Goal: Task Accomplishment & Management: Manage account settings

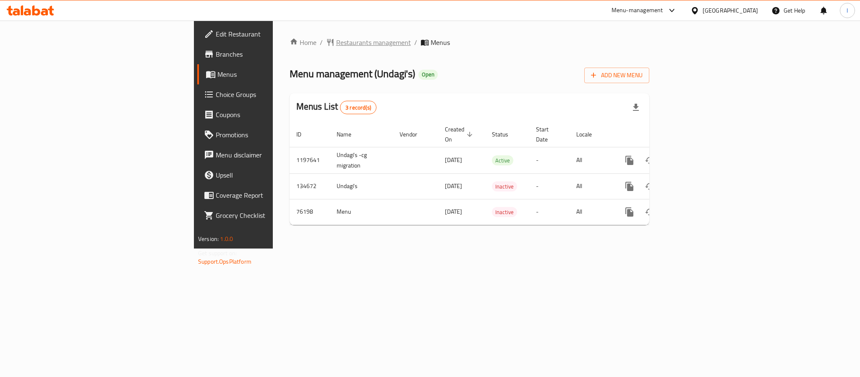
click at [336, 43] on span "Restaurants management" at bounding box center [373, 42] width 75 height 10
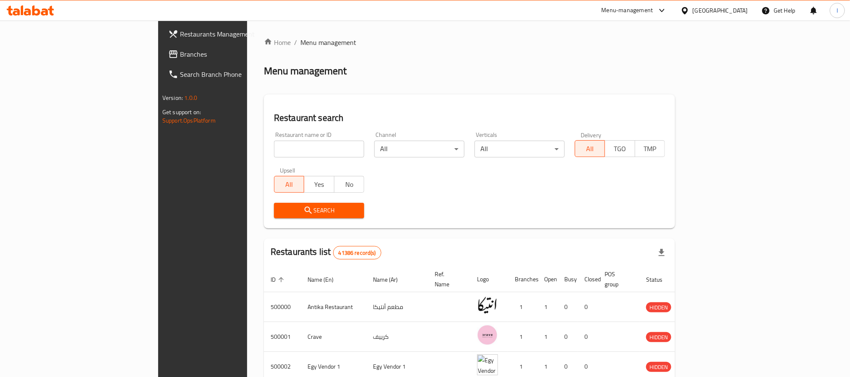
click at [180, 52] on span "Branches" at bounding box center [236, 54] width 113 height 10
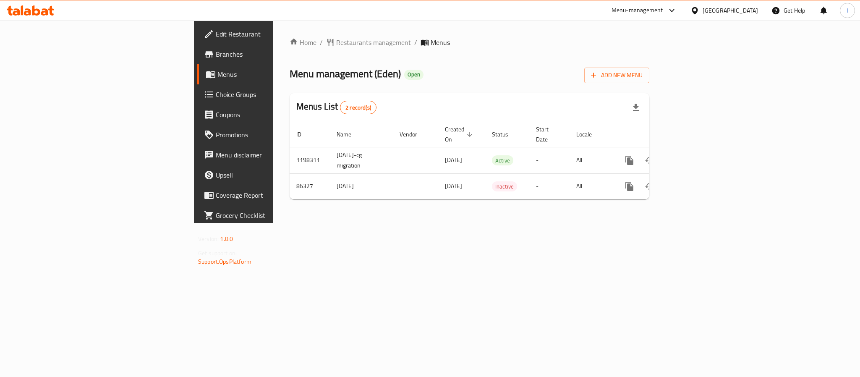
click at [345, 223] on div "Home / Restaurants management / Menus Menu management ( Eden ) Open Add New Men…" at bounding box center [469, 122] width 393 height 202
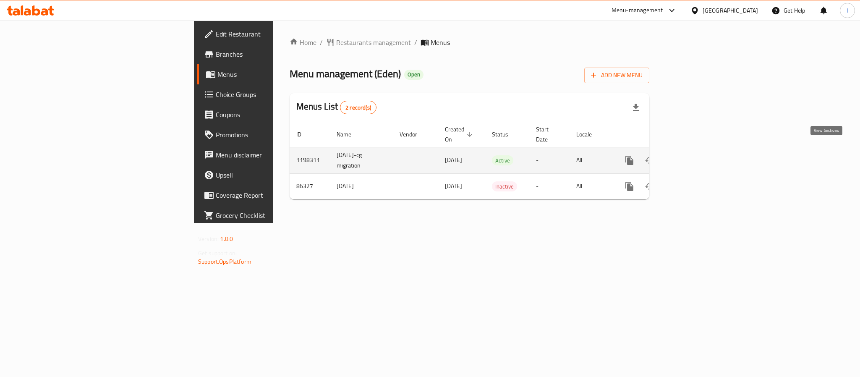
click at [695, 156] on icon "enhanced table" at bounding box center [690, 160] width 10 height 10
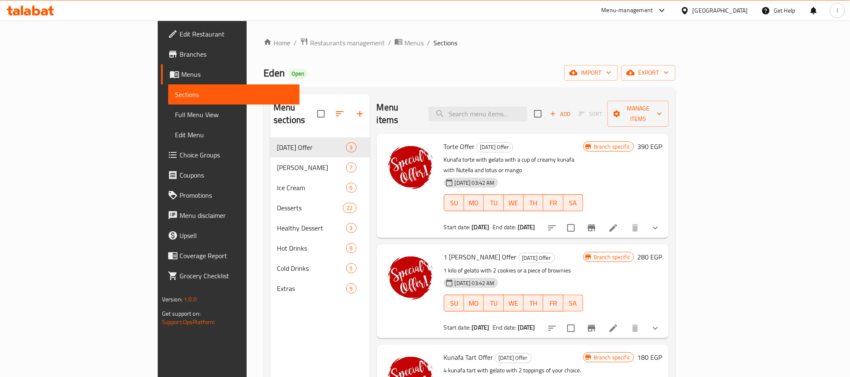
click at [512, 52] on div "Home / Restaurants management / Menus / Sections Eden Open import export Menu s…" at bounding box center [469, 257] width 412 height 440
drag, startPoint x: 438, startPoint y: 53, endPoint x: 433, endPoint y: 60, distance: 8.4
click at [438, 53] on div "Home / Restaurants management / Menus / Sections Eden Open import export Menu s…" at bounding box center [469, 257] width 412 height 440
click at [423, 38] on ol "Home / Restaurants management / Menus / Sections" at bounding box center [469, 42] width 412 height 11
click at [402, 78] on div "Eden Open import export" at bounding box center [469, 73] width 412 height 16
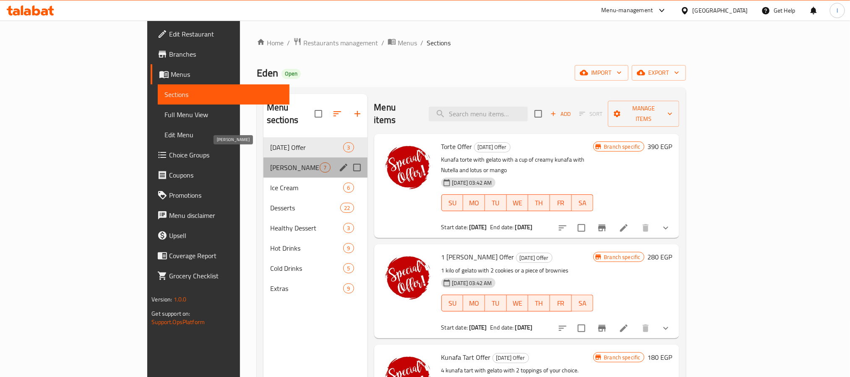
click at [270, 162] on span "[PERSON_NAME]" at bounding box center [295, 167] width 50 height 10
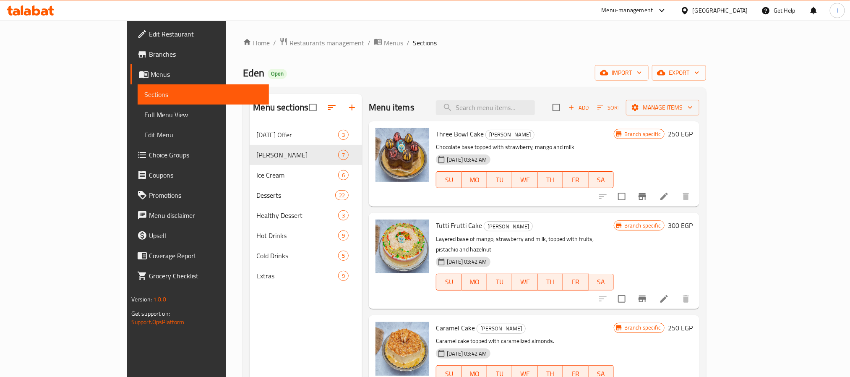
click at [646, 200] on icon "Branch-specific-item" at bounding box center [643, 196] width 8 height 7
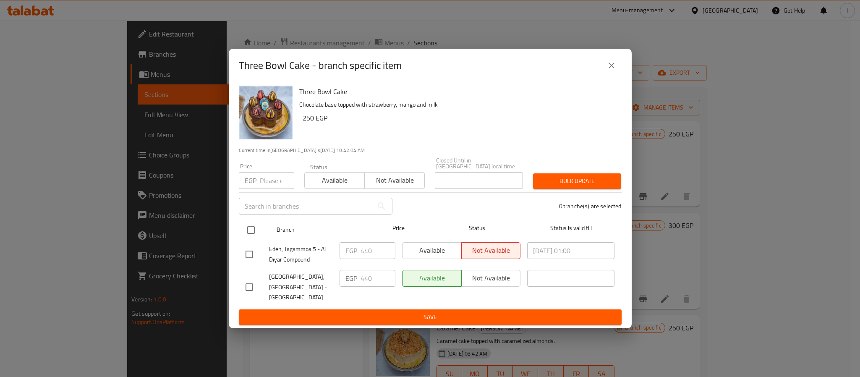
click at [256, 230] on input "checkbox" at bounding box center [251, 230] width 18 height 18
checkbox input "true"
click at [365, 281] on input "440" at bounding box center [377, 278] width 35 height 17
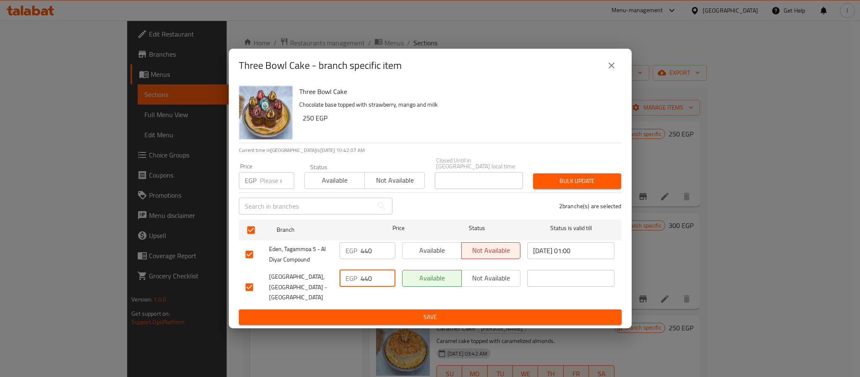
click at [365, 281] on input "440" at bounding box center [377, 278] width 35 height 17
click at [369, 281] on input "480" at bounding box center [377, 278] width 35 height 17
type input "480"
click at [379, 312] on span "Save" at bounding box center [429, 317] width 369 height 10
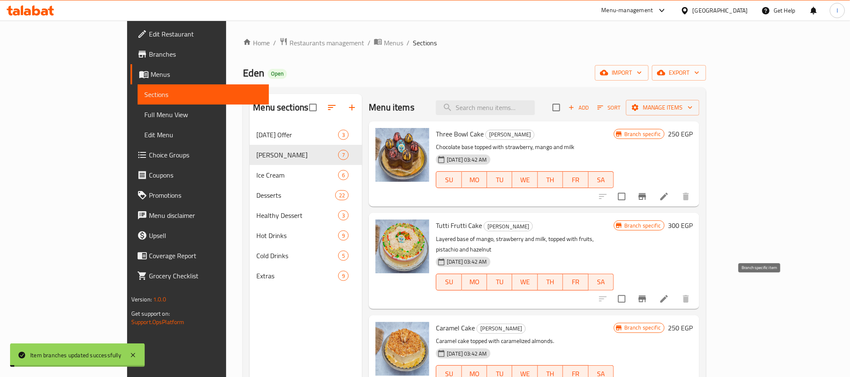
click at [646, 295] on icon "Branch-specific-item" at bounding box center [643, 298] width 8 height 7
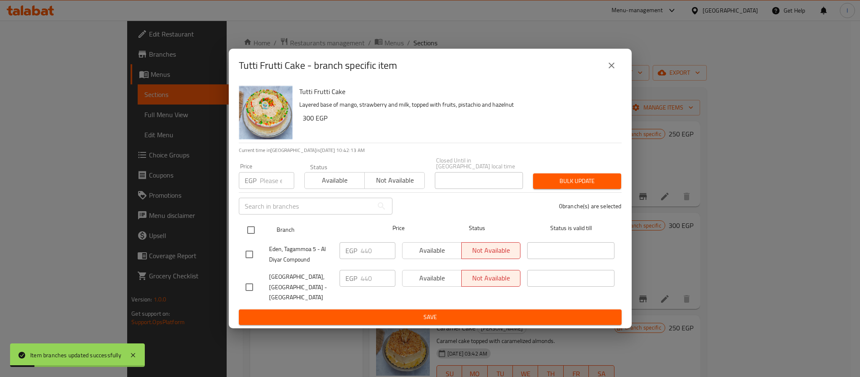
click at [254, 231] on input "checkbox" at bounding box center [251, 230] width 18 height 18
checkbox input "true"
click at [375, 276] on input "440" at bounding box center [377, 278] width 35 height 17
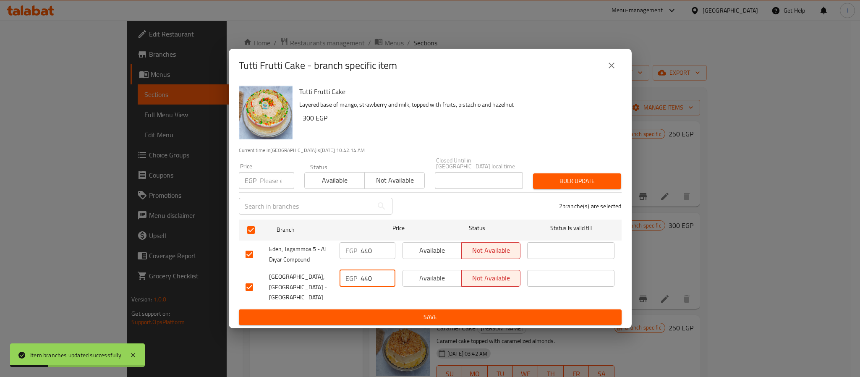
paste input "692913"
type input "692913"
click at [386, 312] on span "Save" at bounding box center [429, 317] width 369 height 10
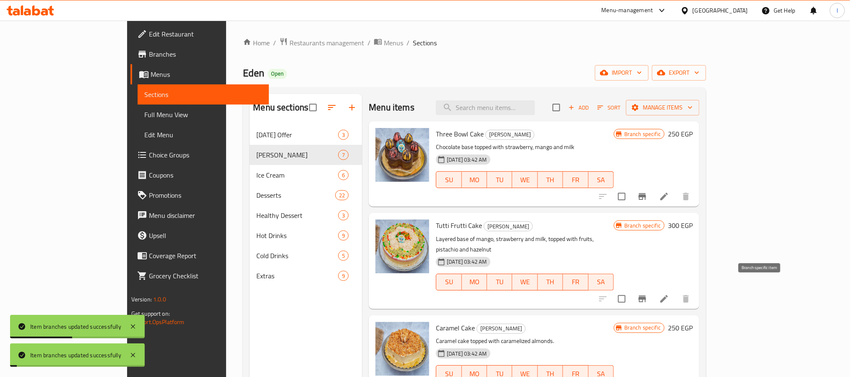
click at [647, 294] on icon "Branch-specific-item" at bounding box center [642, 299] width 10 height 10
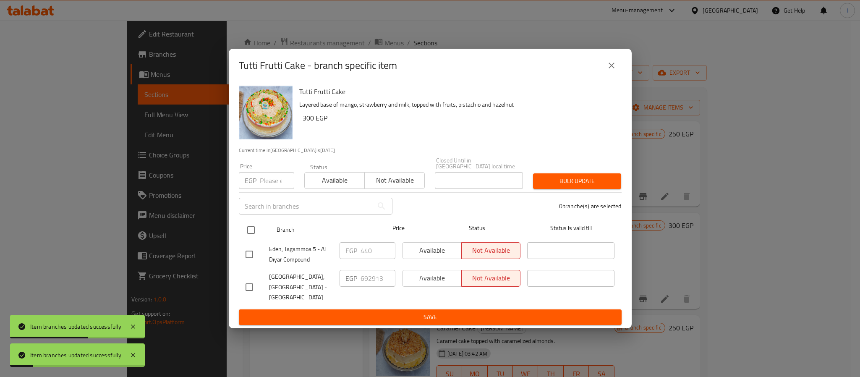
click at [258, 233] on input "checkbox" at bounding box center [251, 230] width 18 height 18
checkbox input "true"
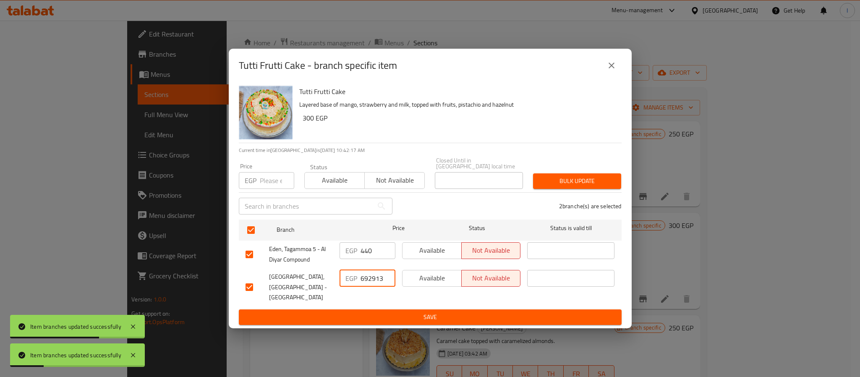
click at [374, 281] on input "692913" at bounding box center [377, 278] width 35 height 17
type input "480"
click at [369, 312] on span "Save" at bounding box center [429, 317] width 369 height 10
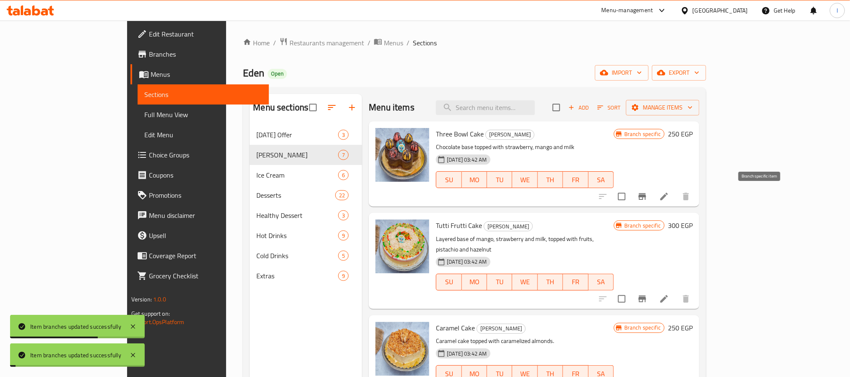
click at [647, 198] on icon "Branch-specific-item" at bounding box center [642, 196] width 10 height 10
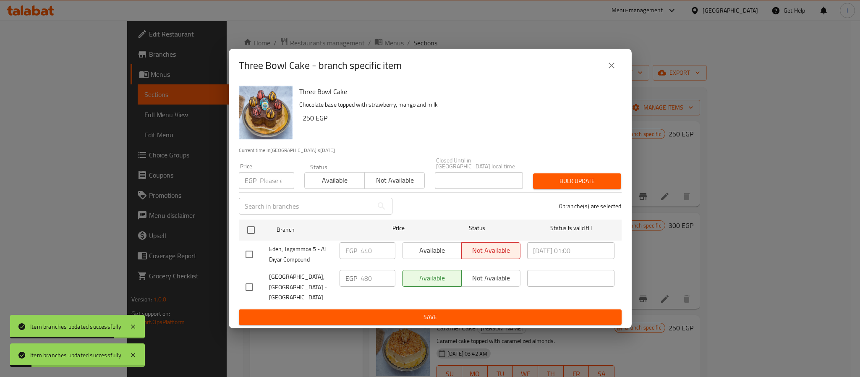
click at [613, 70] on icon "close" at bounding box center [611, 65] width 10 height 10
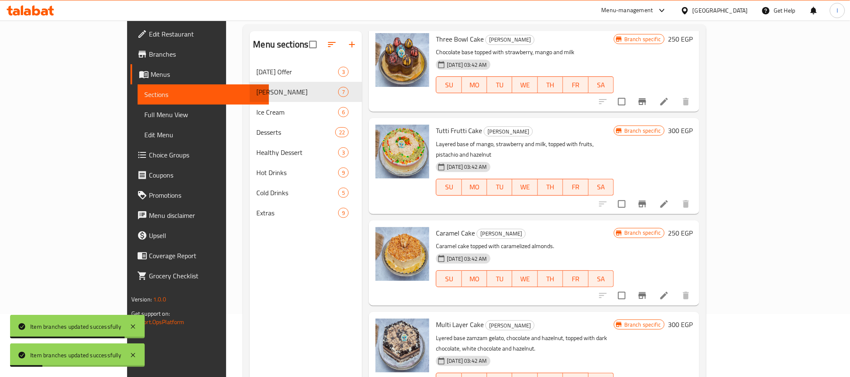
scroll to position [63, 0]
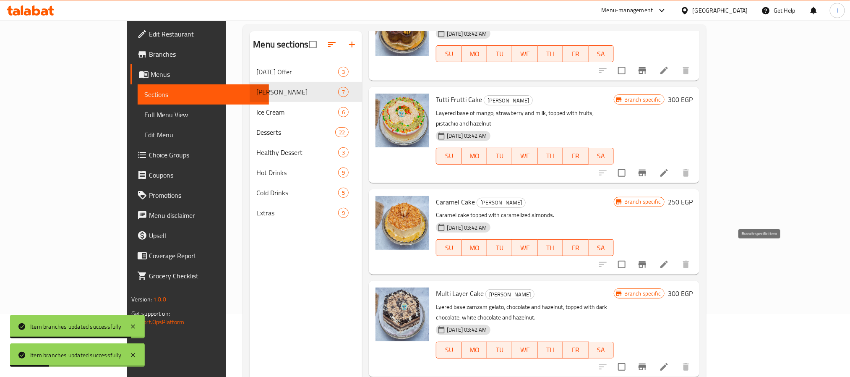
click at [647, 259] on icon "Branch-specific-item" at bounding box center [642, 264] width 10 height 10
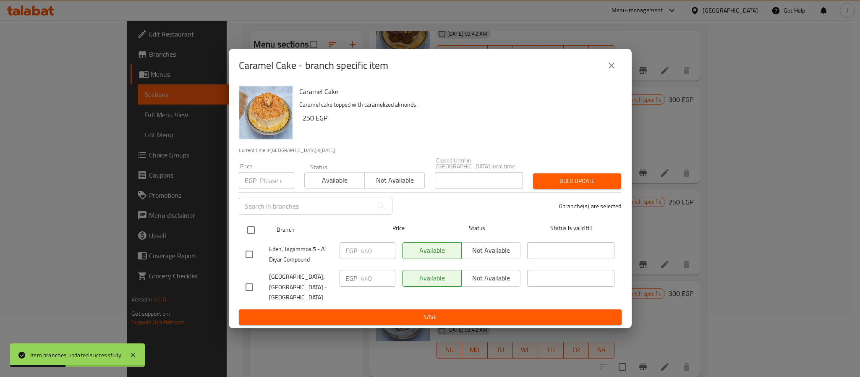
click at [249, 231] on input "checkbox" at bounding box center [251, 230] width 18 height 18
checkbox input "true"
click at [368, 277] on input "440" at bounding box center [377, 278] width 35 height 17
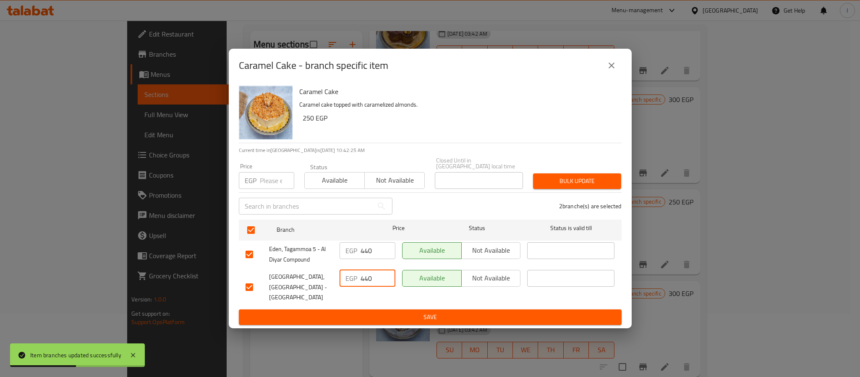
paste input "8"
type input "480"
click at [379, 297] on div "EGP 480 ​" at bounding box center [367, 287] width 63 height 42
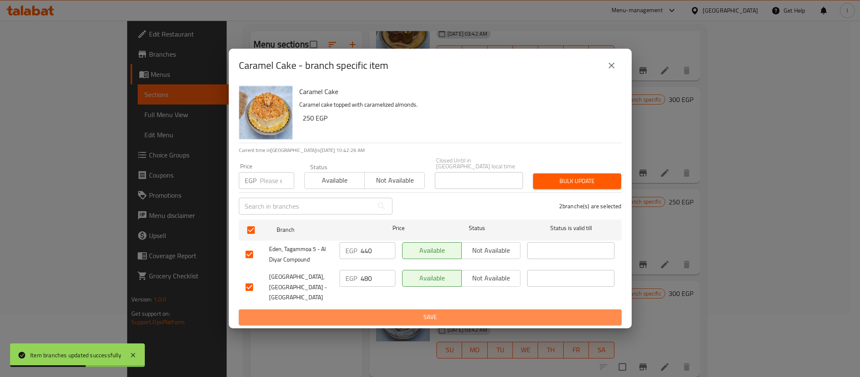
click at [384, 312] on span "Save" at bounding box center [429, 317] width 369 height 10
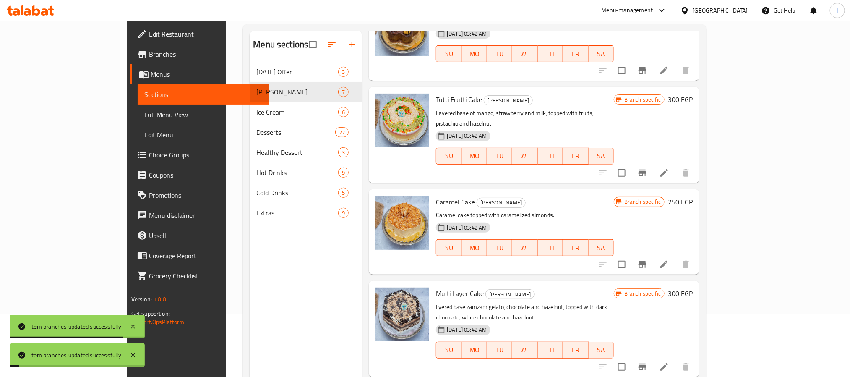
scroll to position [126, 0]
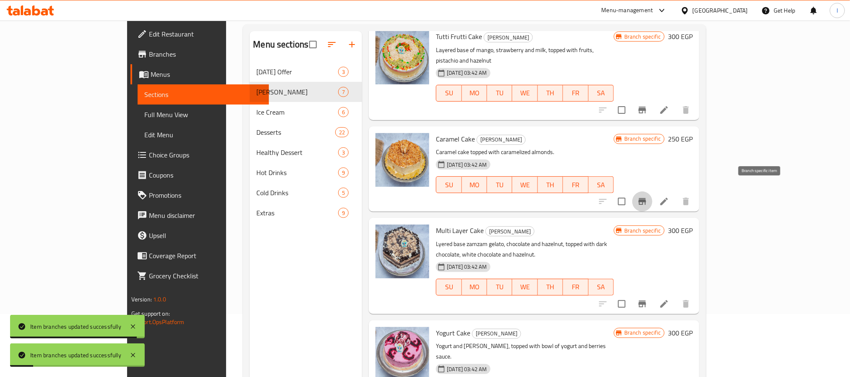
click at [652, 196] on button "Branch-specific-item" at bounding box center [642, 201] width 20 height 20
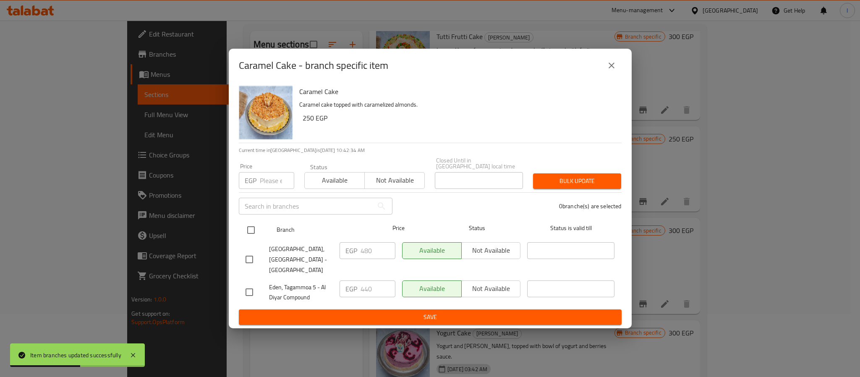
click at [251, 232] on input "checkbox" at bounding box center [251, 230] width 18 height 18
checkbox input "true"
click at [365, 280] on input "440" at bounding box center [377, 288] width 35 height 17
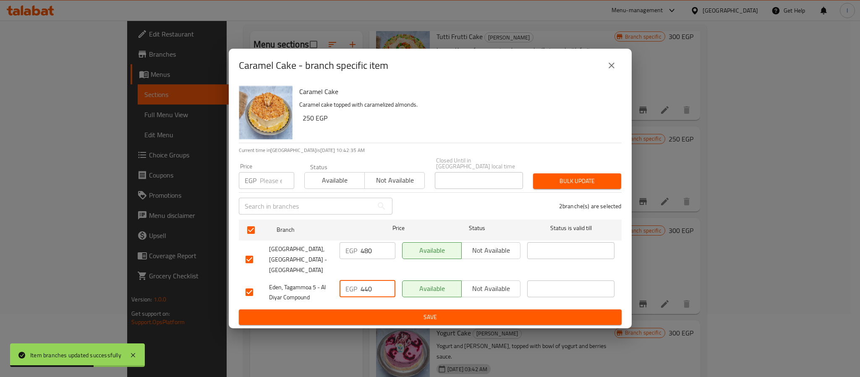
paste input "8"
type input "480"
click at [399, 312] on span "Save" at bounding box center [429, 317] width 369 height 10
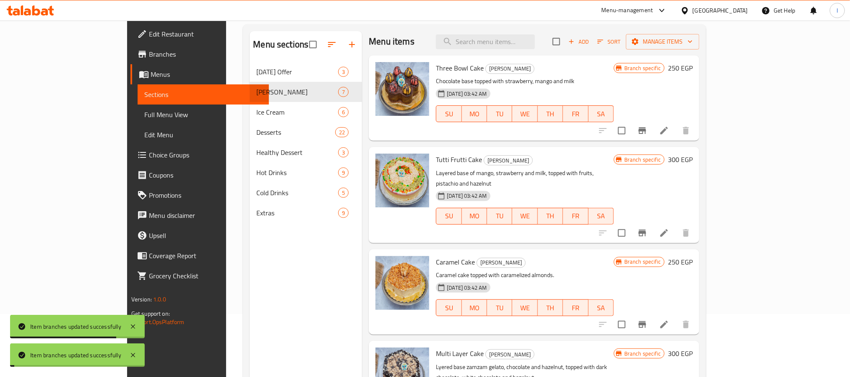
scroll to position [0, 0]
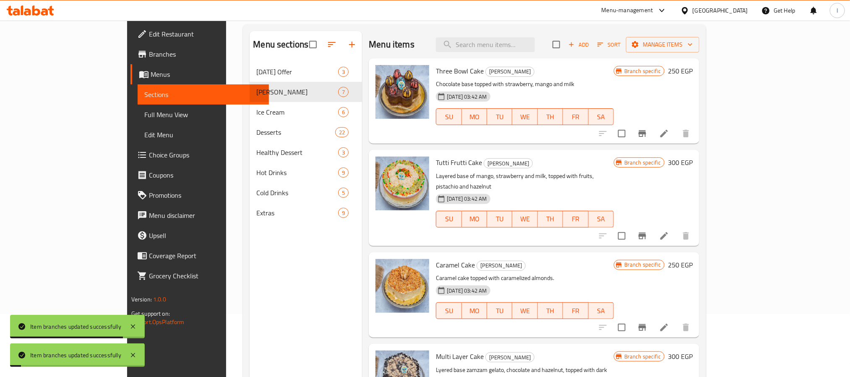
click at [647, 138] on icon "Branch-specific-item" at bounding box center [642, 133] width 10 height 10
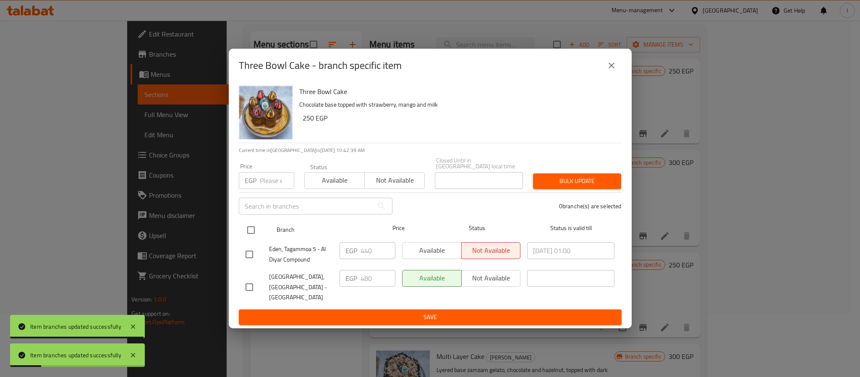
click at [249, 231] on input "checkbox" at bounding box center [251, 230] width 18 height 18
checkbox input "true"
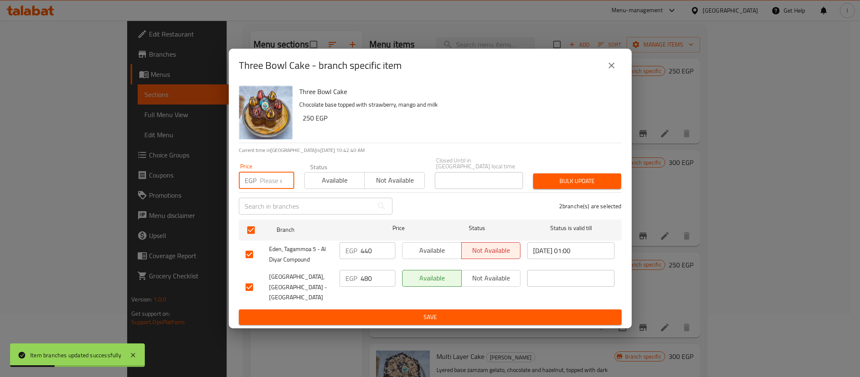
click at [277, 184] on input "number" at bounding box center [277, 180] width 34 height 17
paste input "480"
type input "480"
click at [568, 184] on span "Bulk update" at bounding box center [577, 181] width 75 height 10
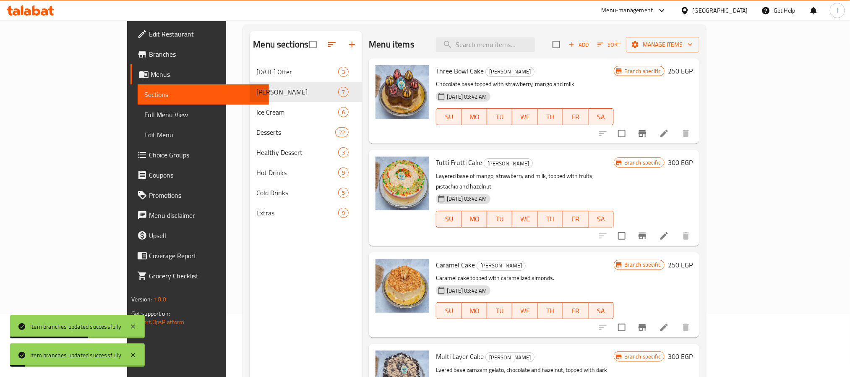
click at [647, 231] on icon "Branch-specific-item" at bounding box center [642, 236] width 10 height 10
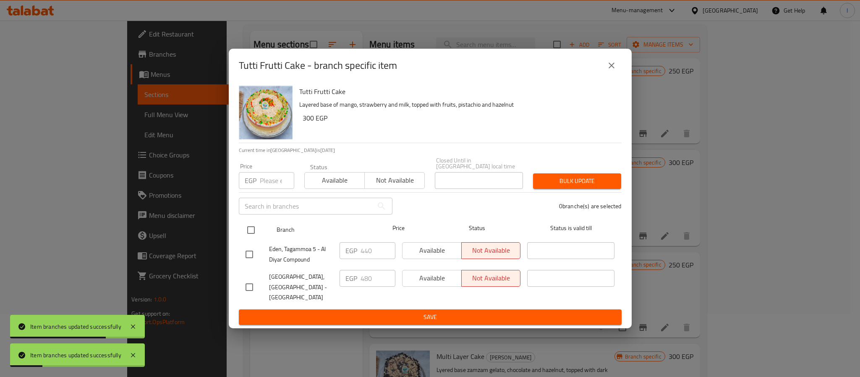
click at [247, 228] on input "checkbox" at bounding box center [251, 230] width 18 height 18
checkbox input "true"
click at [267, 183] on input "number" at bounding box center [277, 180] width 34 height 17
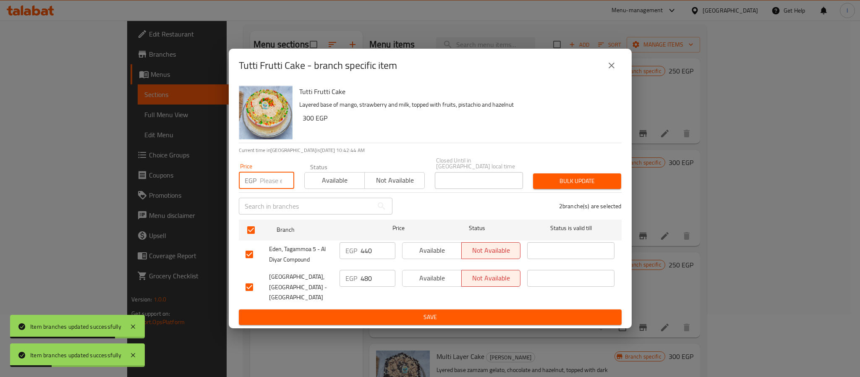
paste input "480"
type input "480"
click at [553, 175] on button "Bulk update" at bounding box center [577, 181] width 88 height 16
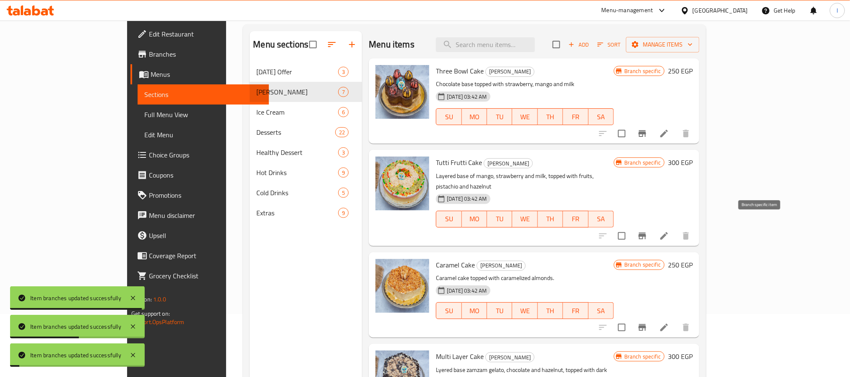
click at [647, 231] on icon "Branch-specific-item" at bounding box center [642, 236] width 10 height 10
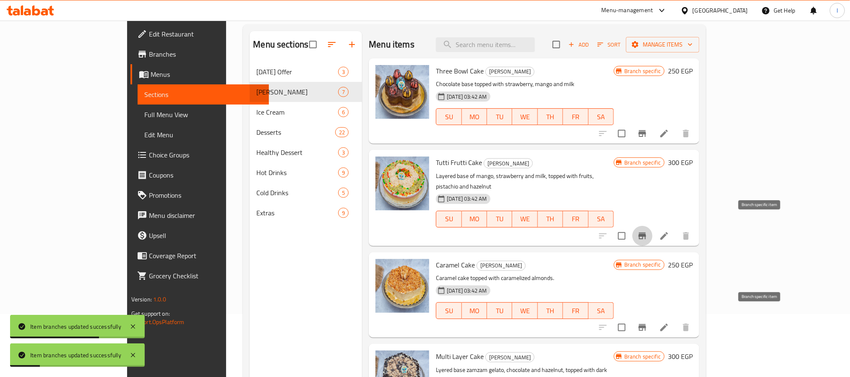
click at [646, 324] on icon "Branch-specific-item" at bounding box center [643, 327] width 8 height 7
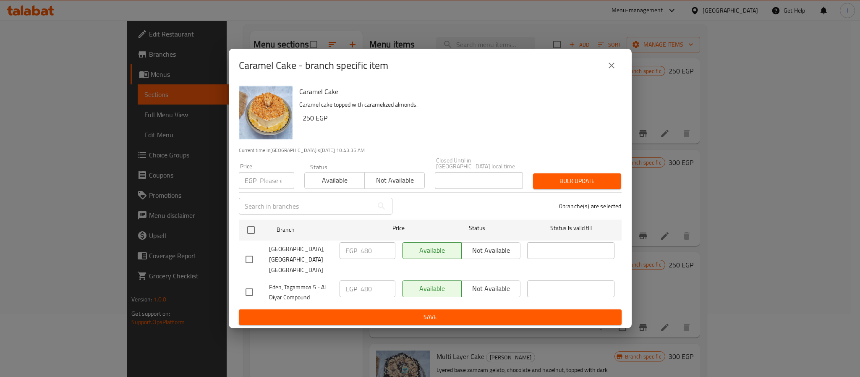
click at [610, 70] on icon "close" at bounding box center [611, 65] width 10 height 10
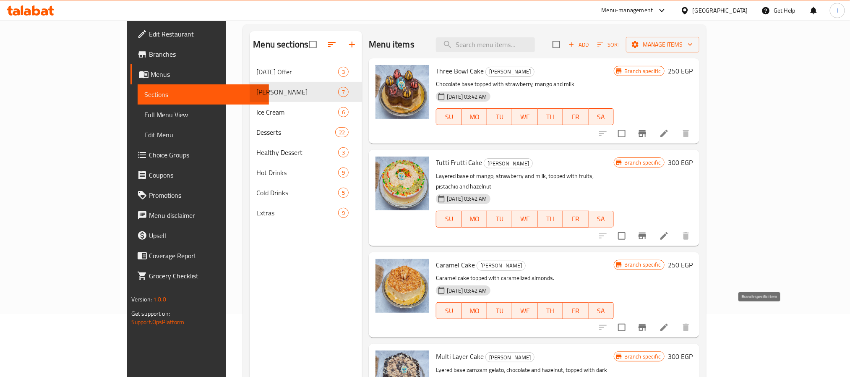
click at [647, 322] on icon "Branch-specific-item" at bounding box center [642, 327] width 10 height 10
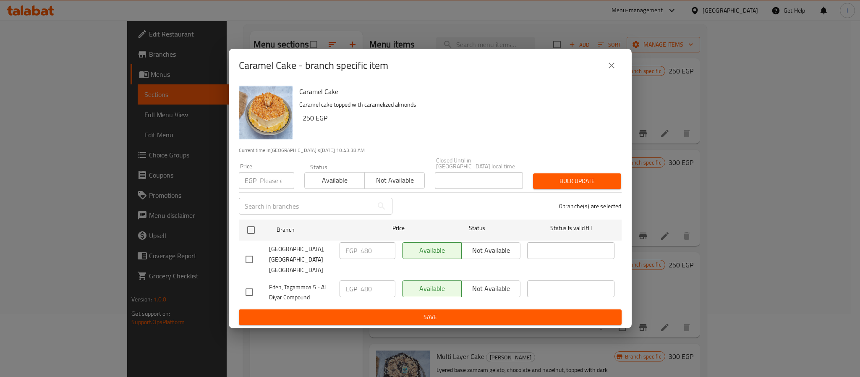
click at [612, 70] on icon "close" at bounding box center [611, 65] width 10 height 10
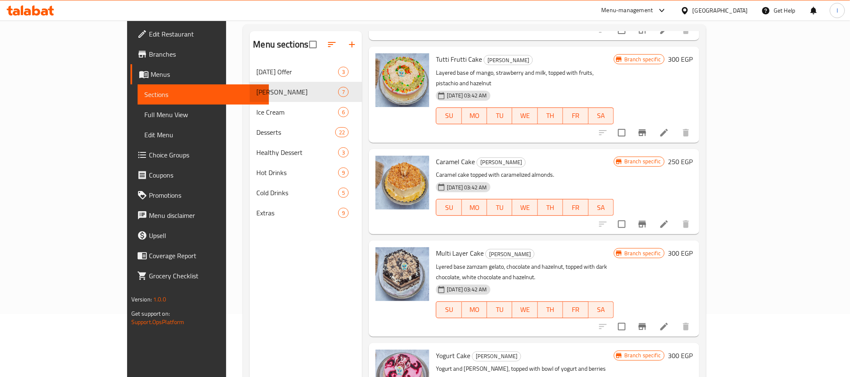
scroll to position [126, 0]
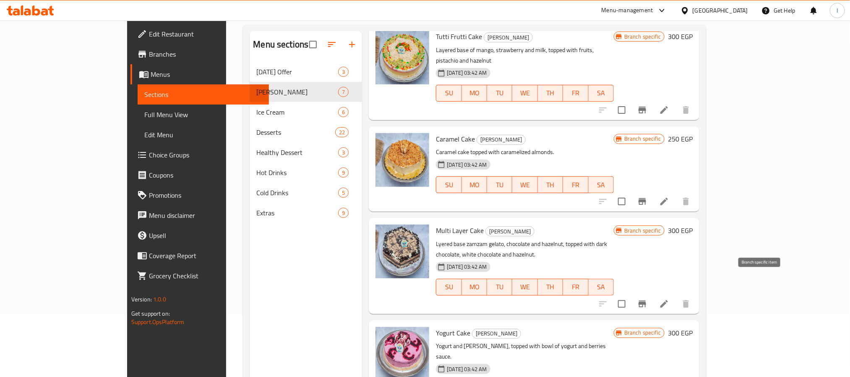
click at [646, 300] on icon "Branch-specific-item" at bounding box center [643, 303] width 8 height 7
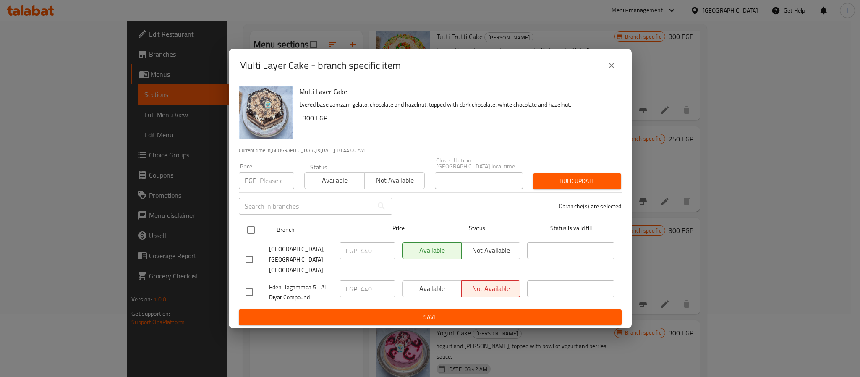
click at [248, 236] on input "checkbox" at bounding box center [251, 230] width 18 height 18
checkbox input "true"
click at [267, 190] on div "Price EGP Price" at bounding box center [266, 176] width 65 height 36
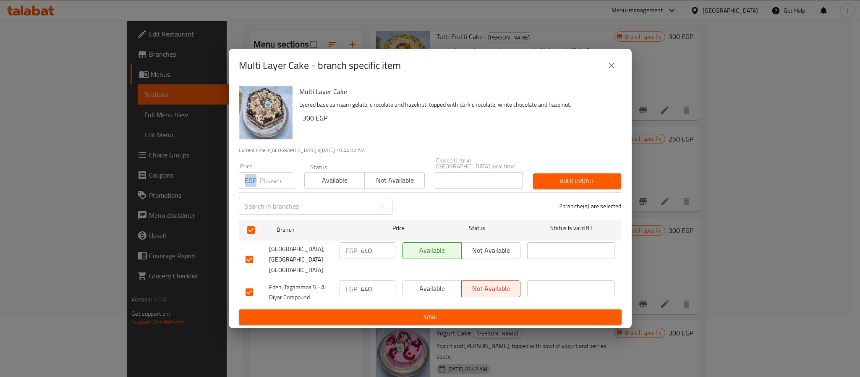
click at [269, 187] on input "number" at bounding box center [277, 180] width 34 height 17
paste input "480"
type input "480"
click at [542, 189] on button "Bulk update" at bounding box center [577, 181] width 88 height 16
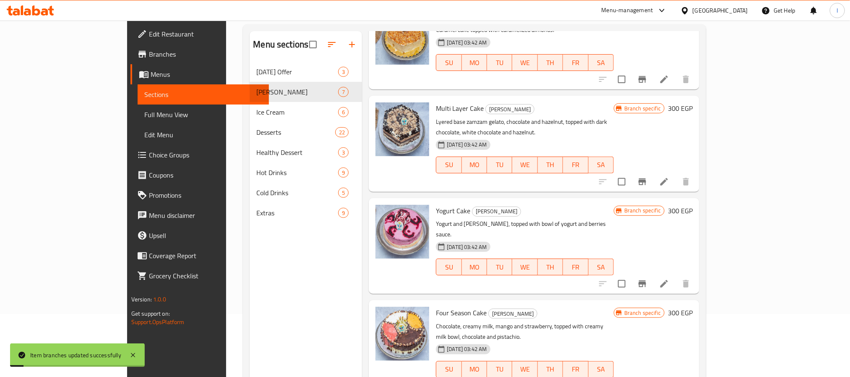
scroll to position [252, 0]
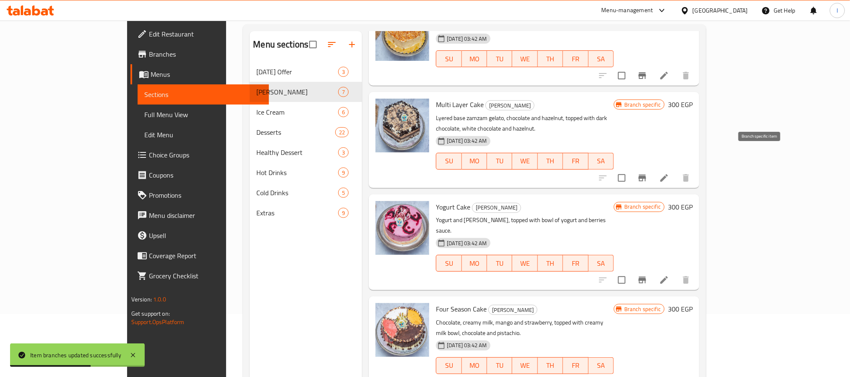
click at [652, 168] on button "Branch-specific-item" at bounding box center [642, 178] width 20 height 20
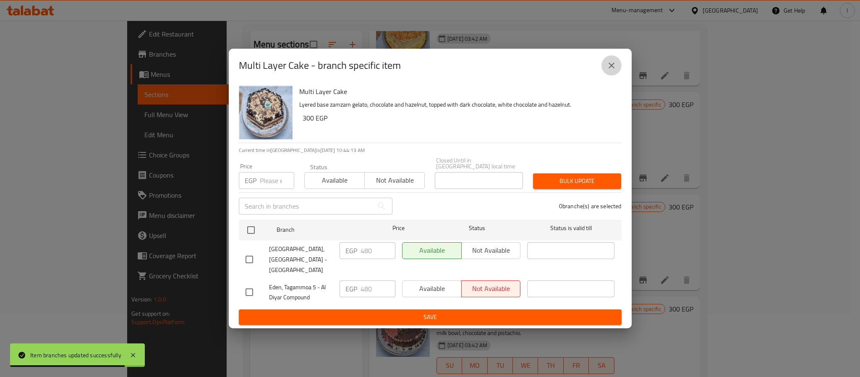
click at [608, 70] on icon "close" at bounding box center [611, 65] width 10 height 10
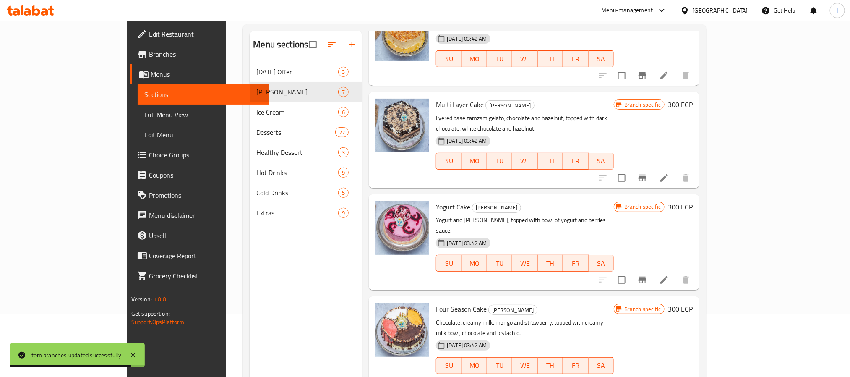
click at [652, 270] on button "Branch-specific-item" at bounding box center [642, 280] width 20 height 20
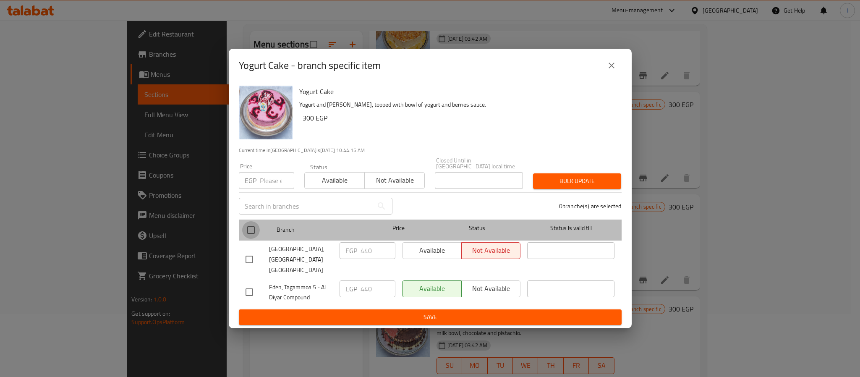
click at [251, 223] on input "checkbox" at bounding box center [251, 230] width 18 height 18
checkbox input "true"
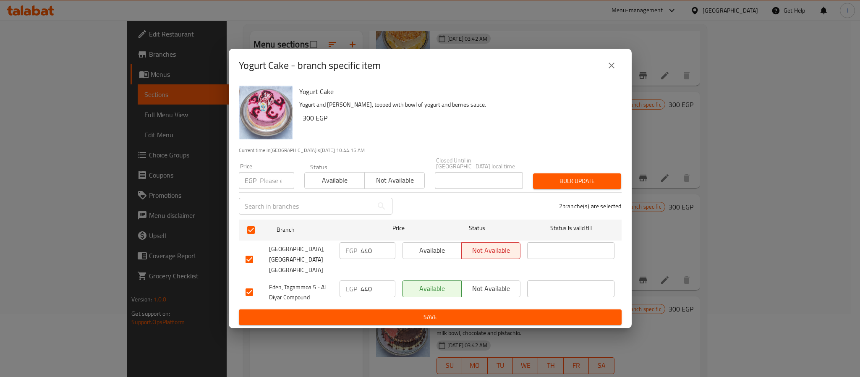
click at [263, 185] on input "number" at bounding box center [277, 180] width 34 height 17
paste input "480"
type input "480"
click at [357, 312] on span "Save" at bounding box center [429, 317] width 369 height 10
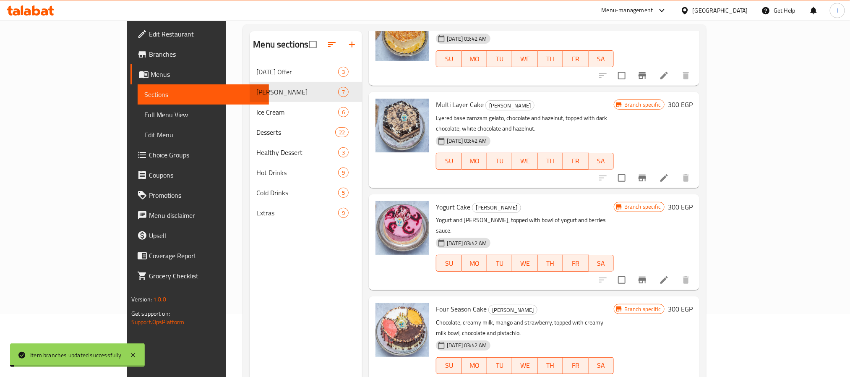
click at [647, 376] on icon "Branch-specific-item" at bounding box center [642, 382] width 10 height 10
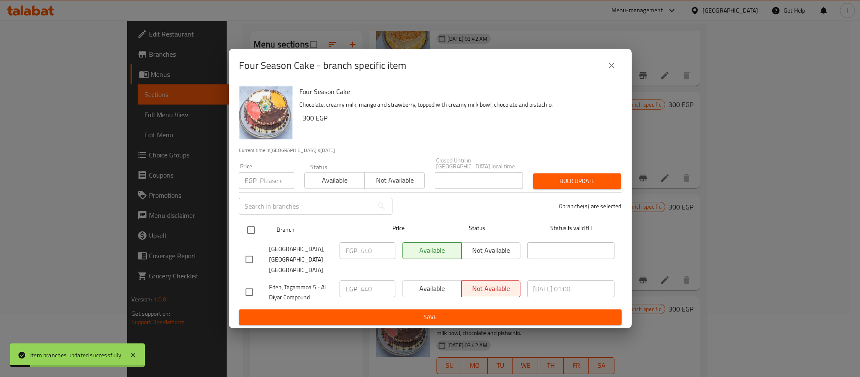
click at [250, 233] on input "checkbox" at bounding box center [251, 230] width 18 height 18
checkbox input "true"
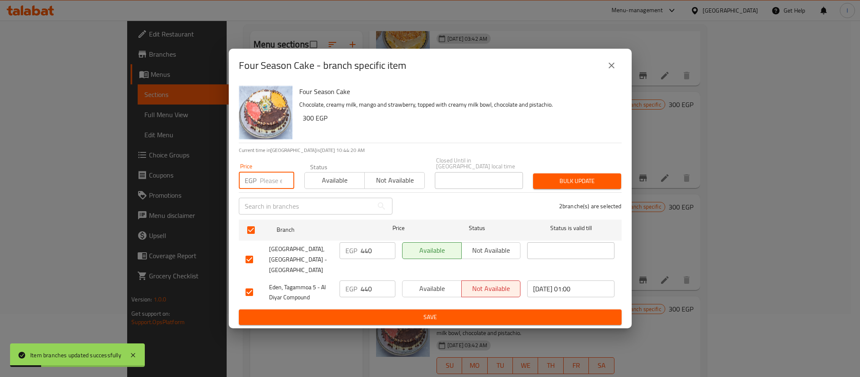
click at [263, 183] on input "number" at bounding box center [277, 180] width 34 height 17
paste input "480"
type input "480"
click at [385, 312] on span "Save" at bounding box center [429, 317] width 369 height 10
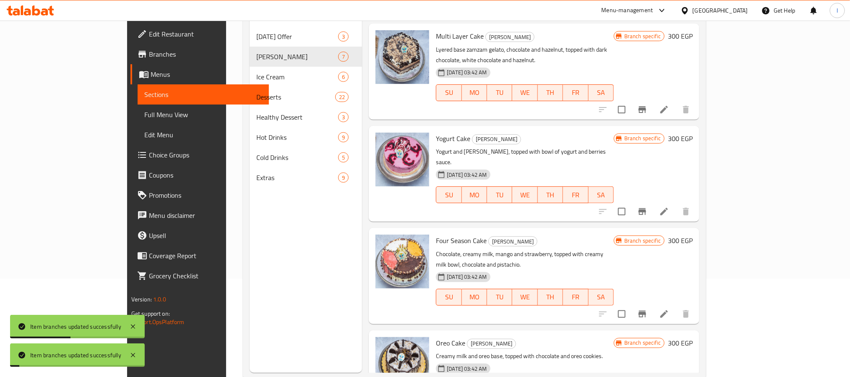
scroll to position [117, 0]
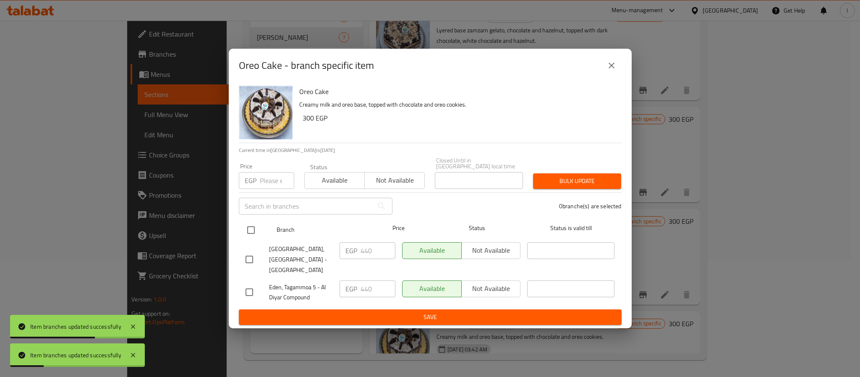
click at [250, 232] on input "checkbox" at bounding box center [251, 230] width 18 height 18
checkbox input "true"
click at [269, 183] on input "number" at bounding box center [277, 180] width 34 height 17
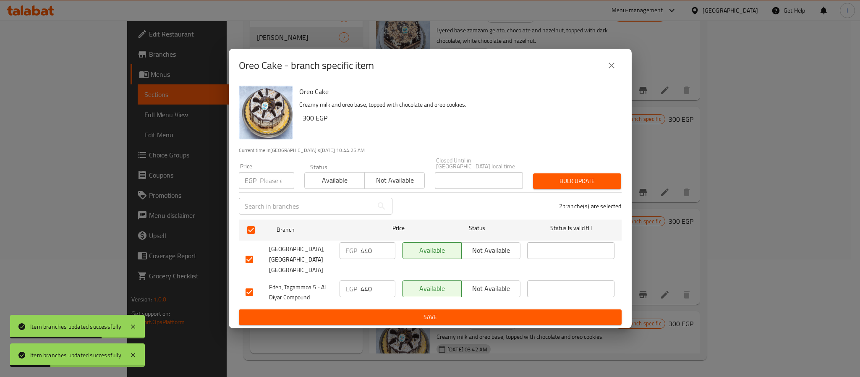
paste input "480"
type input "480"
click at [380, 312] on span "Save" at bounding box center [429, 317] width 369 height 10
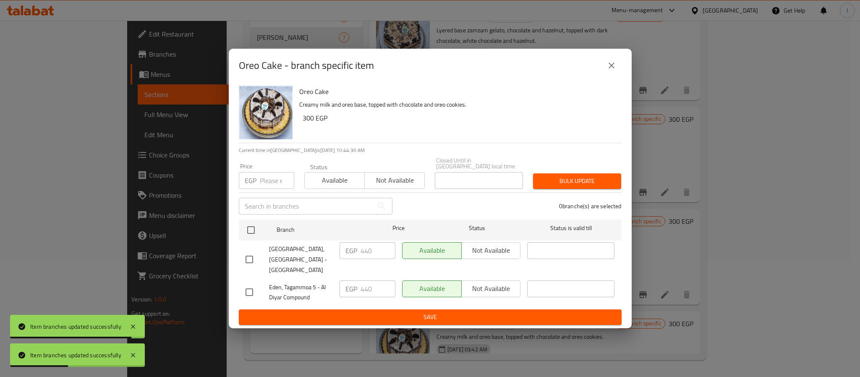
click at [262, 183] on input "number" at bounding box center [277, 180] width 34 height 17
paste input "480"
type input "480"
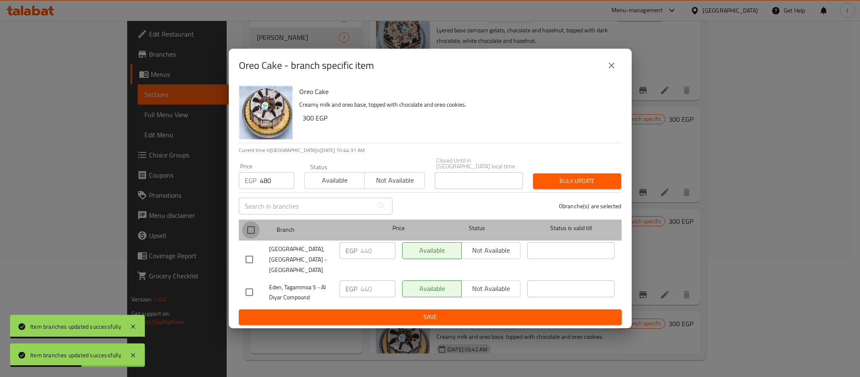
click at [249, 235] on input "checkbox" at bounding box center [251, 230] width 18 height 18
checkbox input "true"
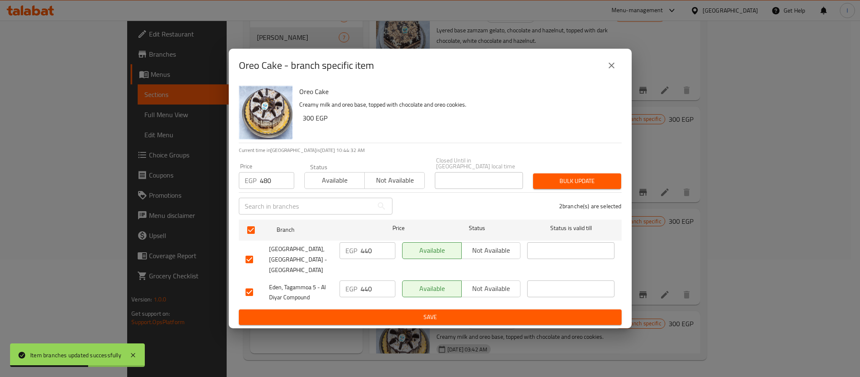
click at [558, 179] on span "Bulk update" at bounding box center [577, 181] width 75 height 10
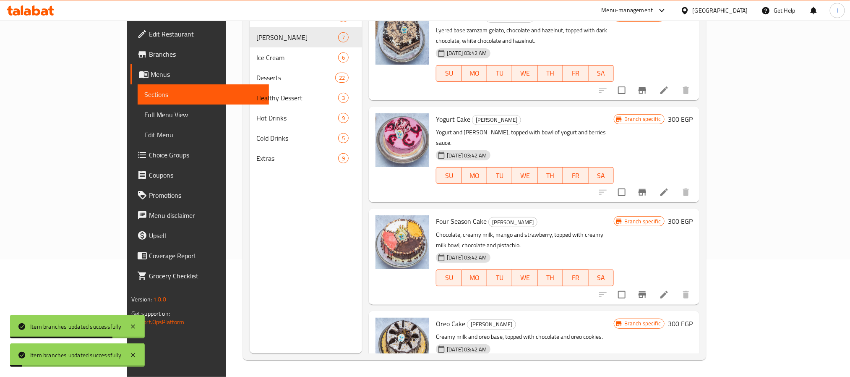
click at [647, 289] on icon "Branch-specific-item" at bounding box center [642, 294] width 10 height 10
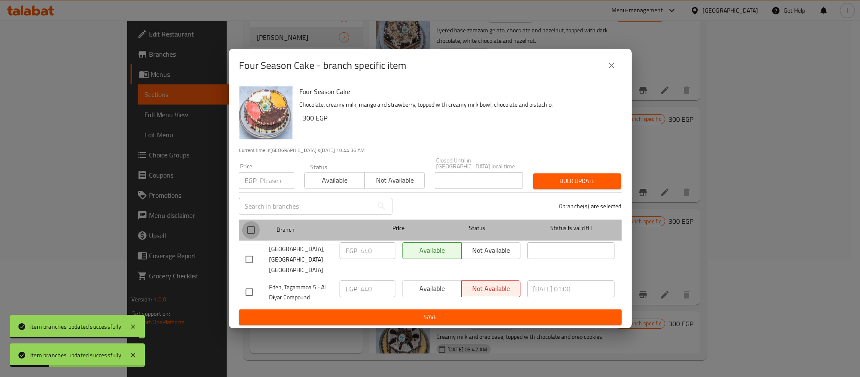
click at [249, 230] on input "checkbox" at bounding box center [251, 230] width 18 height 18
checkbox input "true"
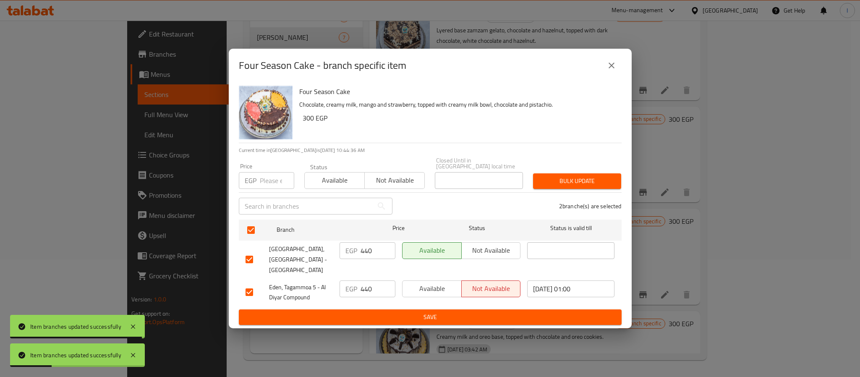
click at [259, 196] on div "​" at bounding box center [316, 206] width 164 height 27
click at [264, 188] on input "number" at bounding box center [277, 180] width 34 height 17
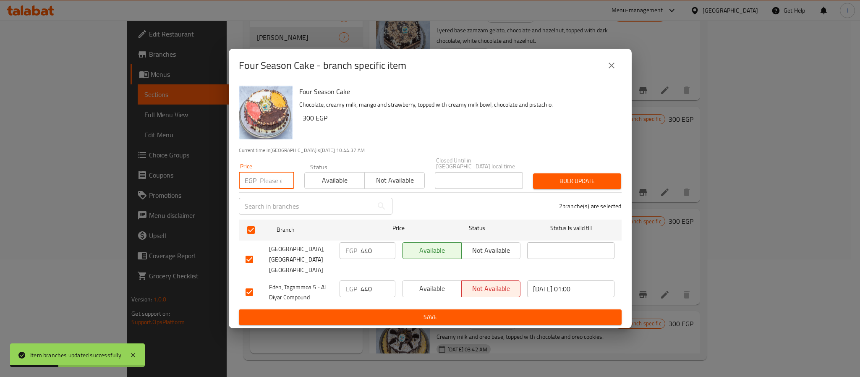
paste input "480"
type input "480"
click at [587, 177] on button "Bulk update" at bounding box center [577, 181] width 88 height 16
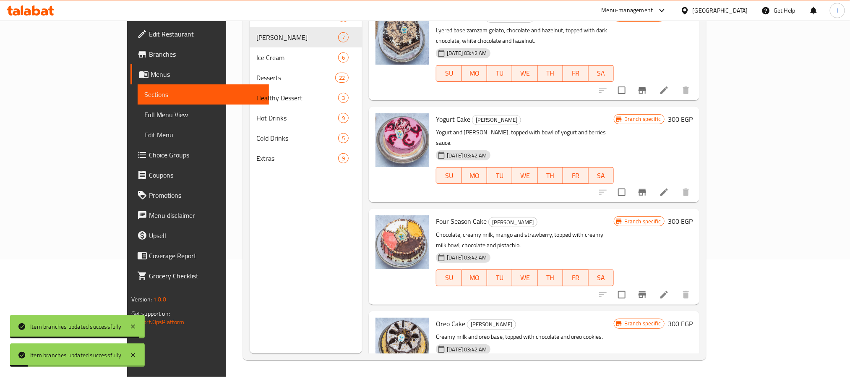
click at [652, 182] on button "Branch-specific-item" at bounding box center [642, 192] width 20 height 20
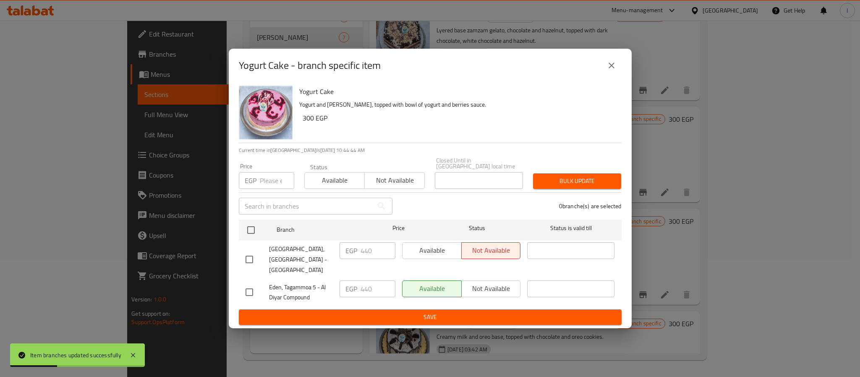
click at [262, 177] on input "number" at bounding box center [277, 180] width 34 height 17
paste input "480"
type input "480"
click at [250, 230] on input "checkbox" at bounding box center [251, 230] width 18 height 18
checkbox input "true"
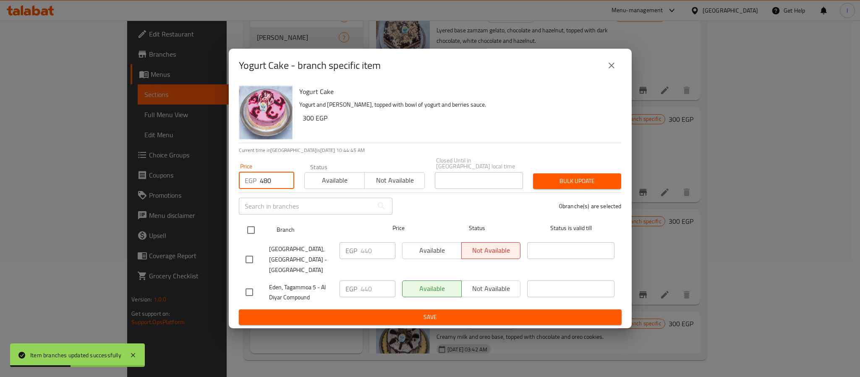
checkbox input "true"
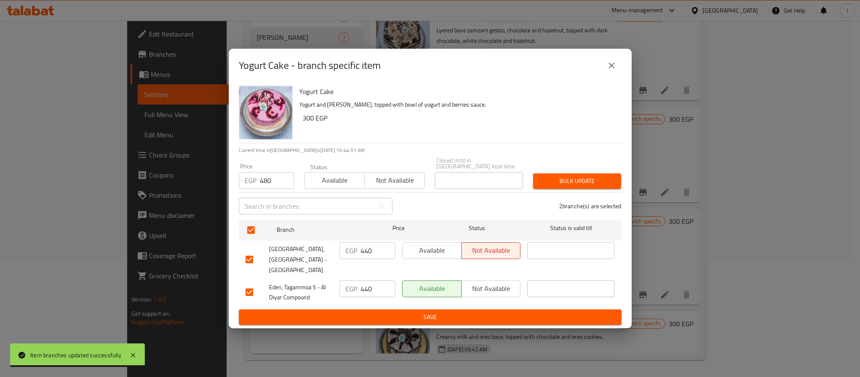
click at [607, 70] on icon "close" at bounding box center [611, 65] width 10 height 10
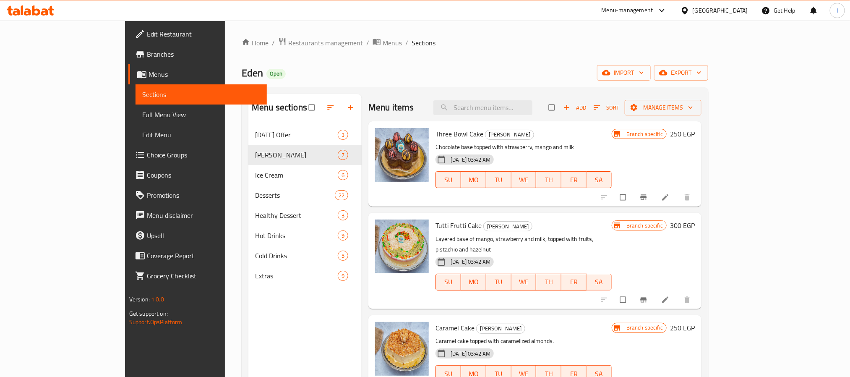
click at [655, 192] on button "Branch-specific-item" at bounding box center [644, 197] width 20 height 18
click at [655, 295] on button "Branch-specific-item" at bounding box center [644, 299] width 20 height 18
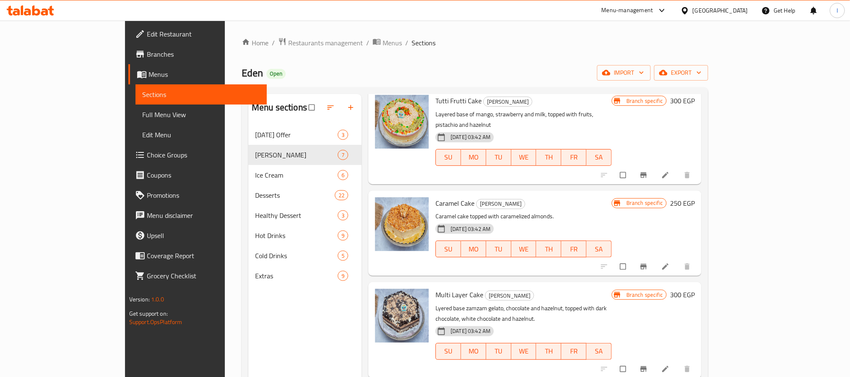
scroll to position [126, 0]
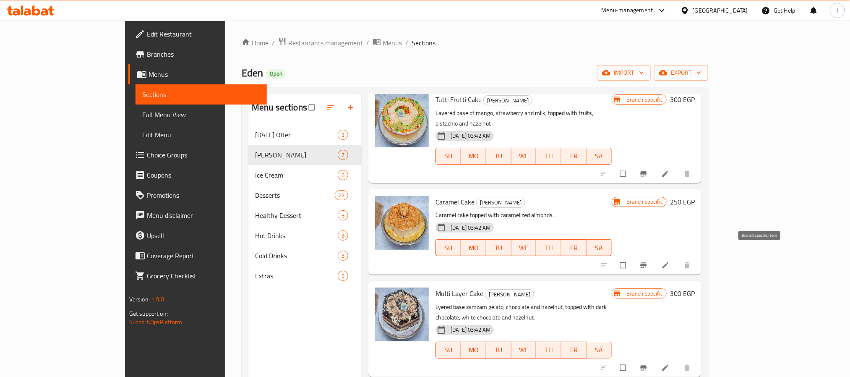
click at [655, 259] on button "Branch-specific-item" at bounding box center [644, 265] width 20 height 18
click at [648, 363] on icon "Branch-specific-item" at bounding box center [643, 367] width 8 height 8
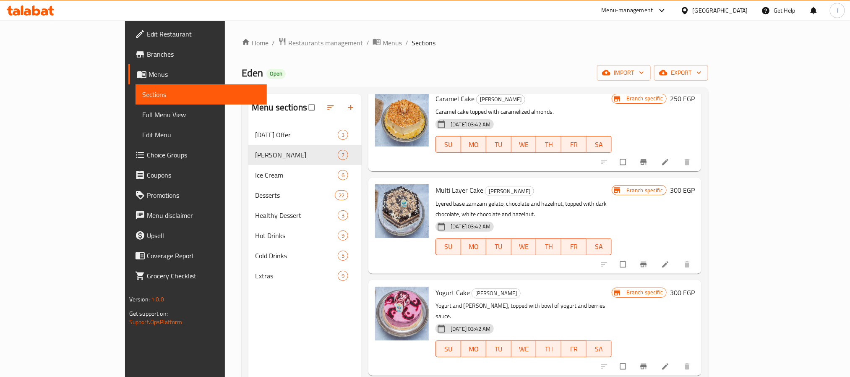
scroll to position [252, 0]
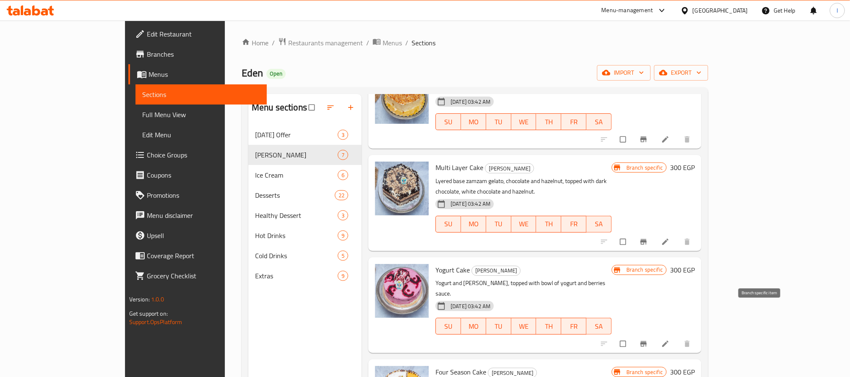
click at [647, 341] on icon "Branch-specific-item" at bounding box center [644, 343] width 6 height 5
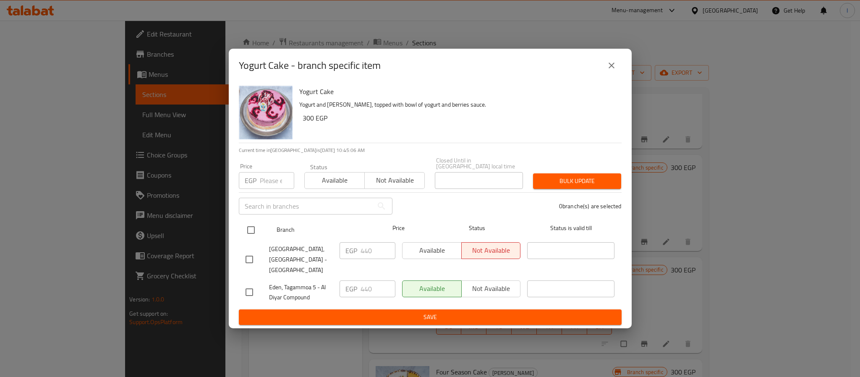
click at [250, 232] on input "checkbox" at bounding box center [251, 230] width 18 height 18
checkbox input "true"
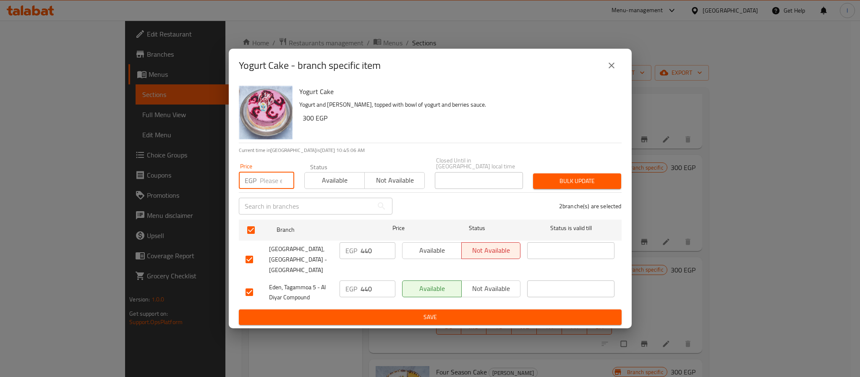
click at [261, 178] on input "number" at bounding box center [277, 180] width 34 height 17
paste input "480"
type input "480"
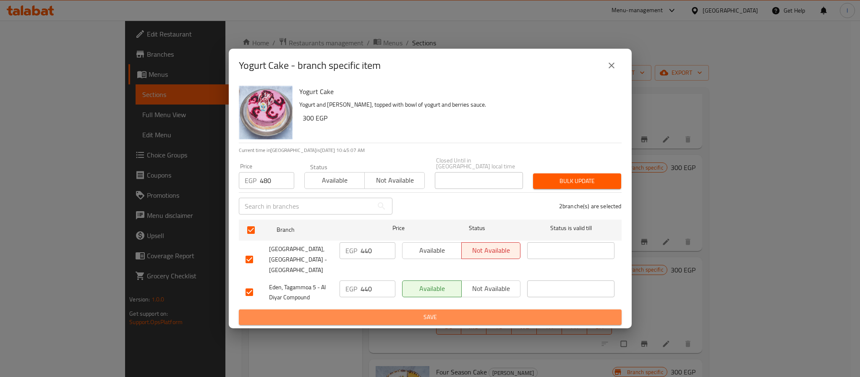
click at [327, 312] on span "Save" at bounding box center [429, 317] width 369 height 10
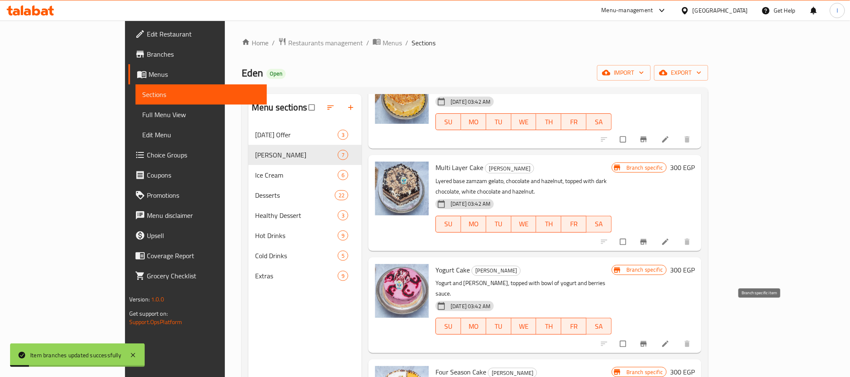
click at [648, 339] on icon "Branch-specific-item" at bounding box center [643, 343] width 8 height 8
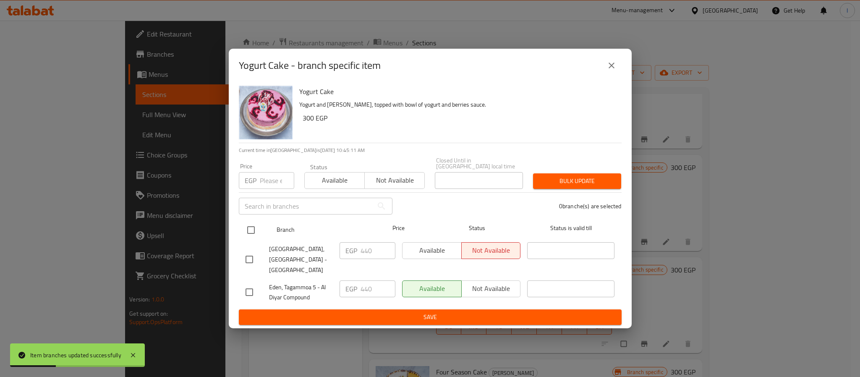
click at [253, 227] on input "checkbox" at bounding box center [251, 230] width 18 height 18
checkbox input "true"
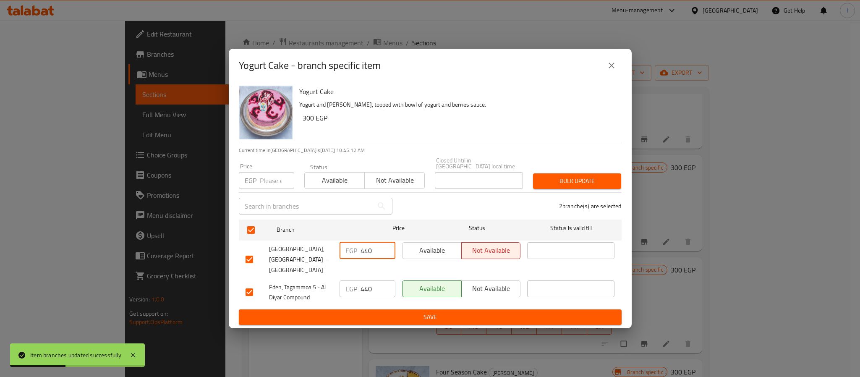
drag, startPoint x: 365, startPoint y: 254, endPoint x: 368, endPoint y: 277, distance: 23.3
click at [365, 253] on input "440" at bounding box center [377, 250] width 35 height 17
paste input "8"
type input "480"
click at [369, 282] on input "440" at bounding box center [377, 288] width 35 height 17
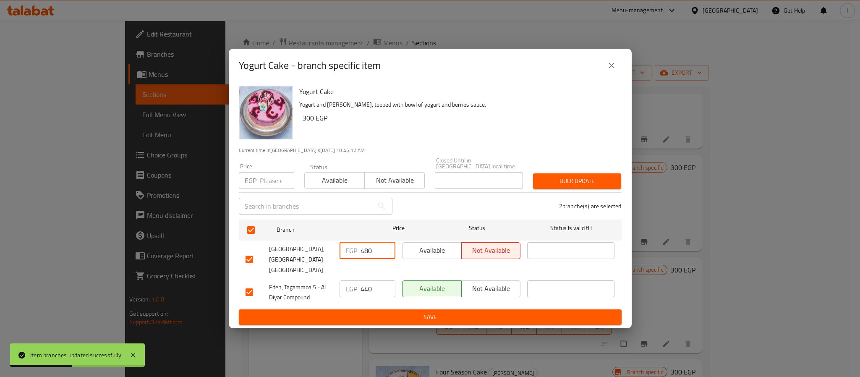
paste input "8"
type input "480"
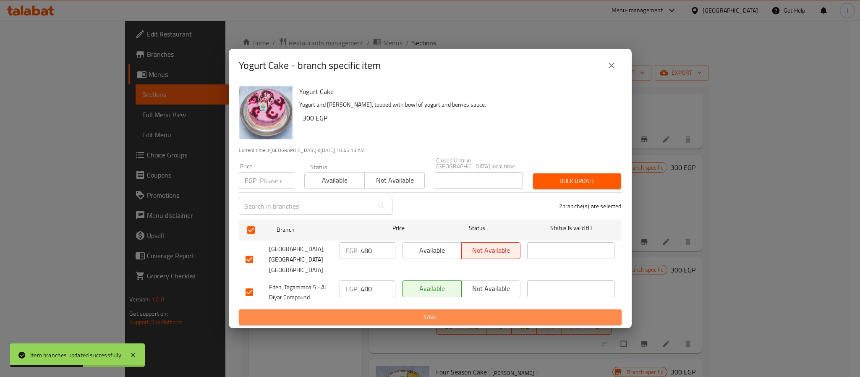
click at [389, 313] on span "Save" at bounding box center [429, 317] width 369 height 10
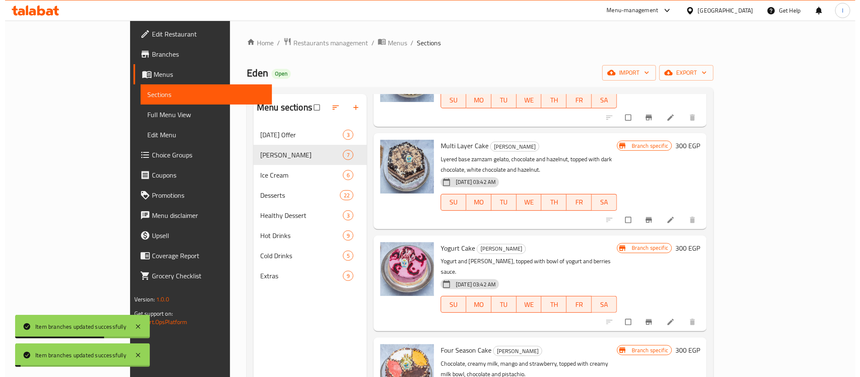
scroll to position [285, 0]
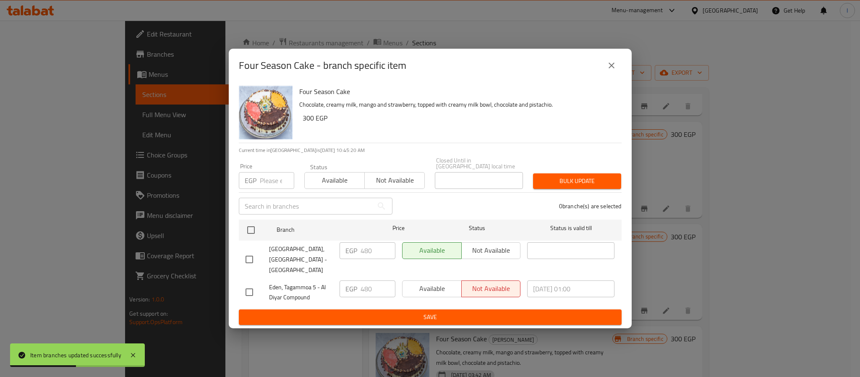
click at [607, 70] on icon "close" at bounding box center [611, 65] width 10 height 10
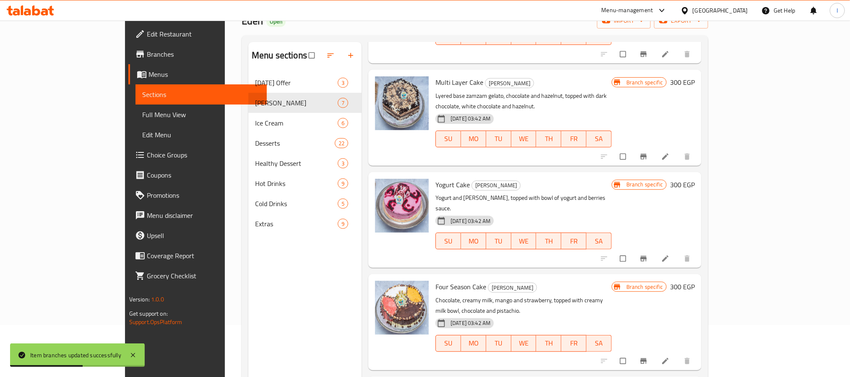
scroll to position [117, 0]
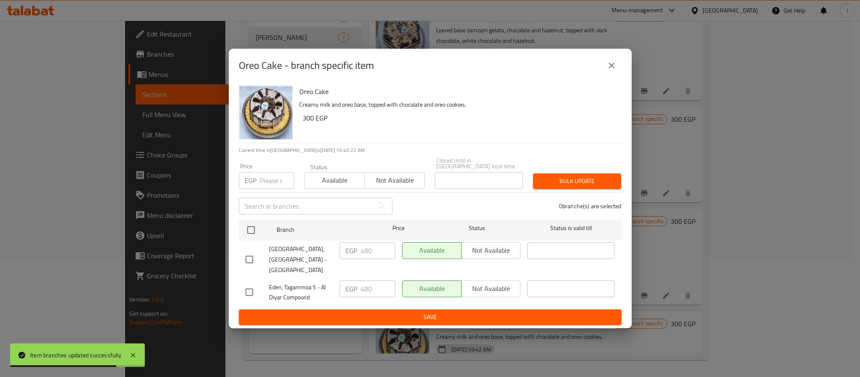
click at [610, 76] on button "close" at bounding box center [611, 65] width 20 height 20
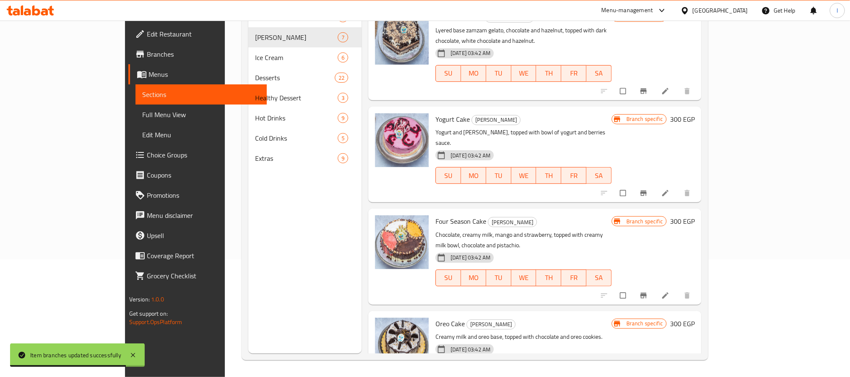
click at [702, 263] on div "Menu items Add Sort Manage items Three Bowl Cake Eden Cakes Chocolate base topp…" at bounding box center [532, 165] width 340 height 377
click at [648, 291] on icon "Branch-specific-item" at bounding box center [643, 295] width 8 height 8
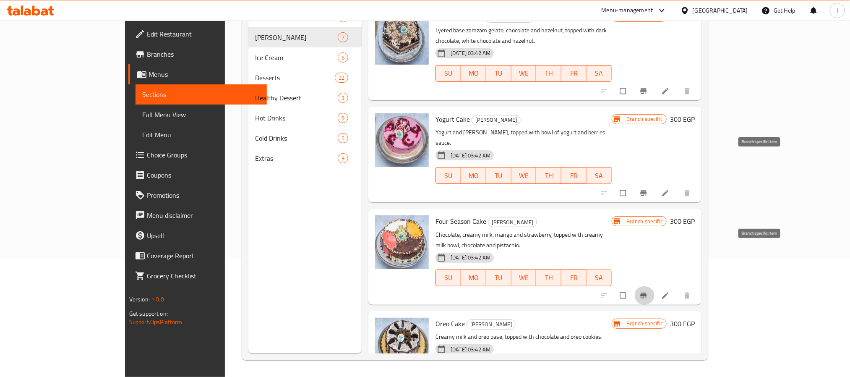
click at [655, 184] on button "Branch-specific-item" at bounding box center [644, 193] width 20 height 18
click at [655, 82] on button "Branch-specific-item" at bounding box center [644, 91] width 20 height 18
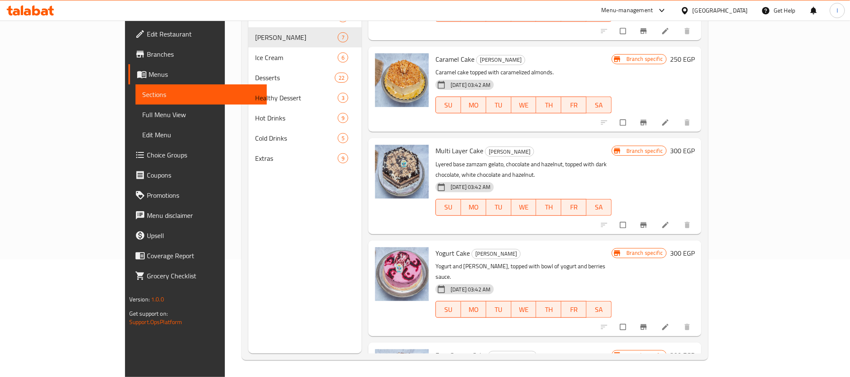
scroll to position [96, 0]
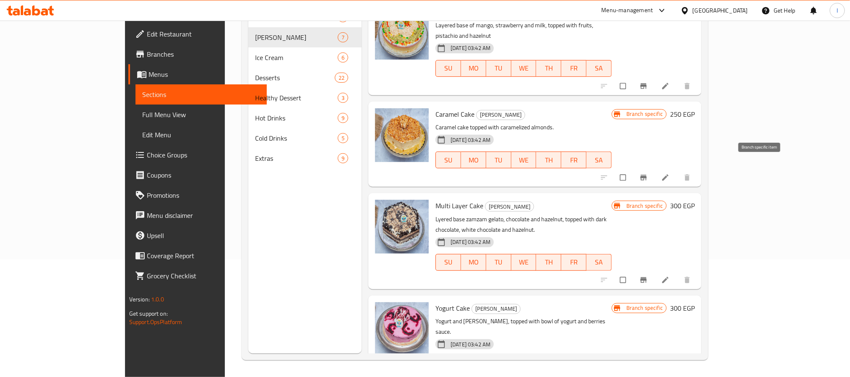
click at [647, 175] on icon "Branch-specific-item" at bounding box center [644, 177] width 6 height 5
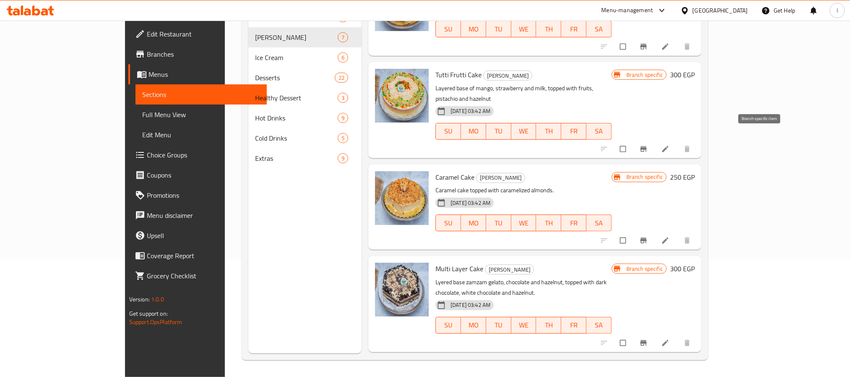
click at [648, 145] on icon "Branch-specific-item" at bounding box center [643, 149] width 8 height 8
click at [248, 193] on div "Menu sections [DATE] Offer 3 Eden Cakes 7 Ice Cream 6 Desserts 22 Healthy Desse…" at bounding box center [304, 165] width 113 height 377
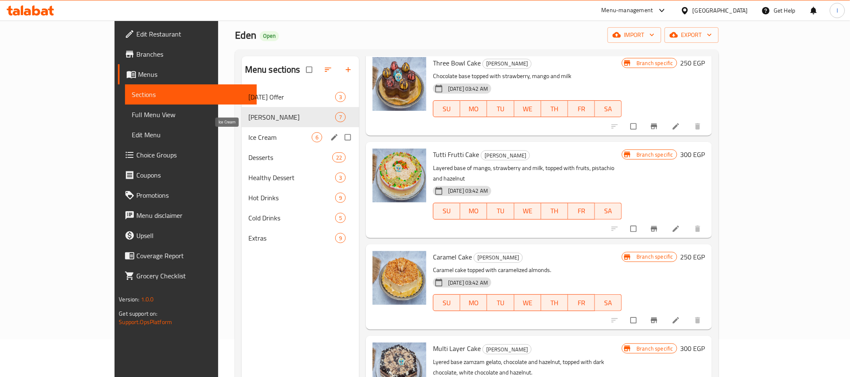
scroll to position [0, 0]
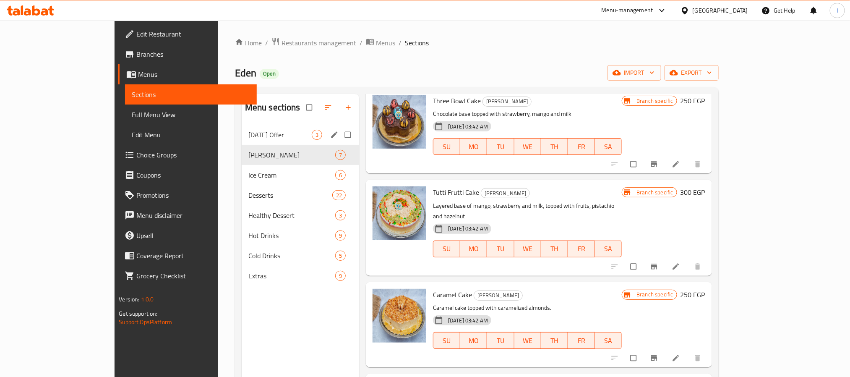
click at [248, 140] on span "[DATE] Offer" at bounding box center [279, 135] width 63 height 10
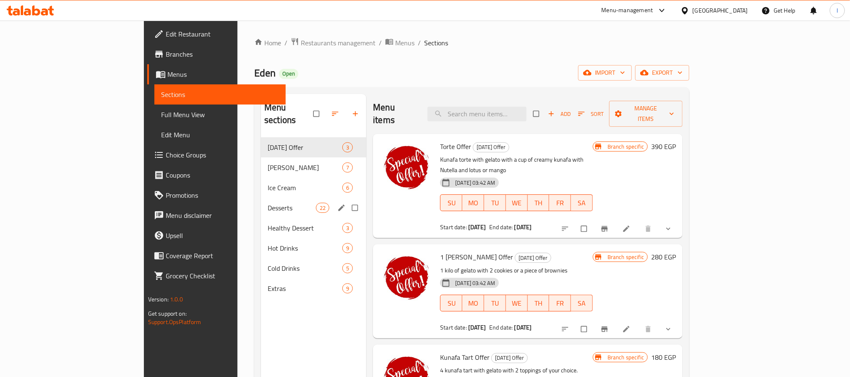
click at [261, 198] on div "Desserts 22" at bounding box center [313, 208] width 105 height 20
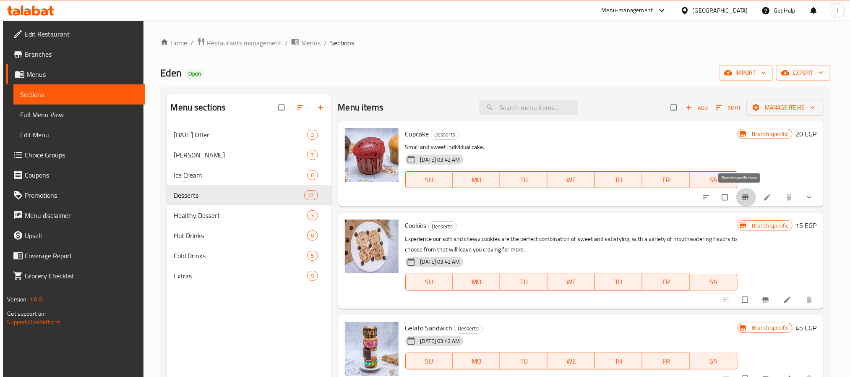
click at [742, 198] on icon "Branch-specific-item" at bounding box center [745, 197] width 6 height 5
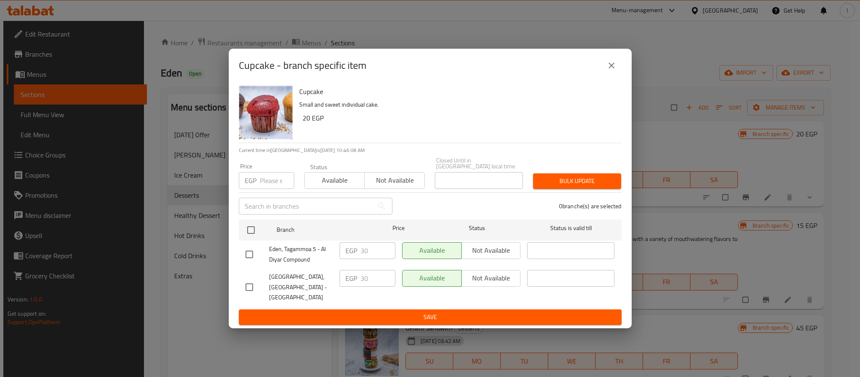
click at [608, 68] on button "close" at bounding box center [611, 65] width 20 height 20
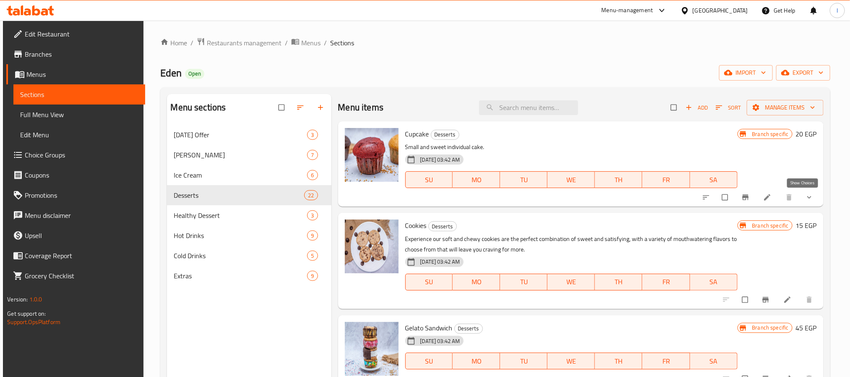
click at [805, 201] on icon "show more" at bounding box center [809, 197] width 8 height 8
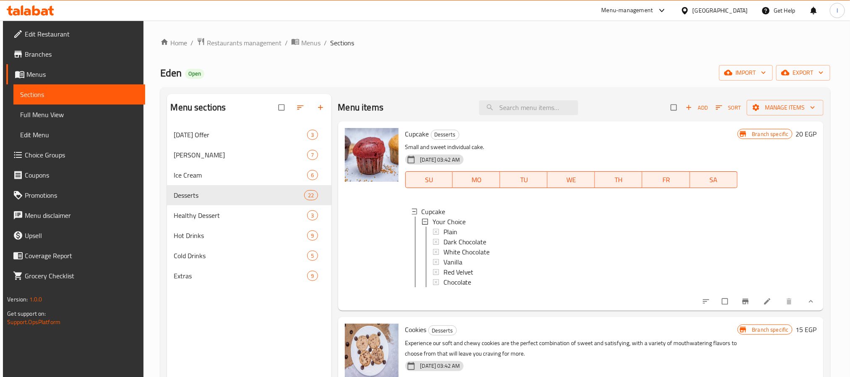
click at [462, 86] on div "Home / Restaurants management / Menus / Sections Eden Open import export Menu s…" at bounding box center [495, 257] width 670 height 440
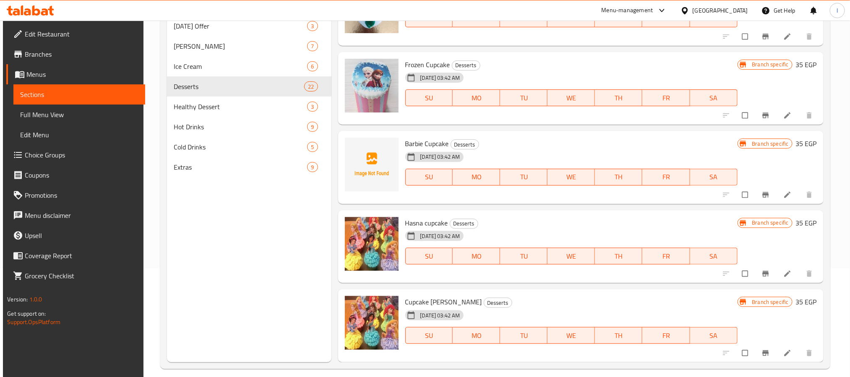
scroll to position [117, 0]
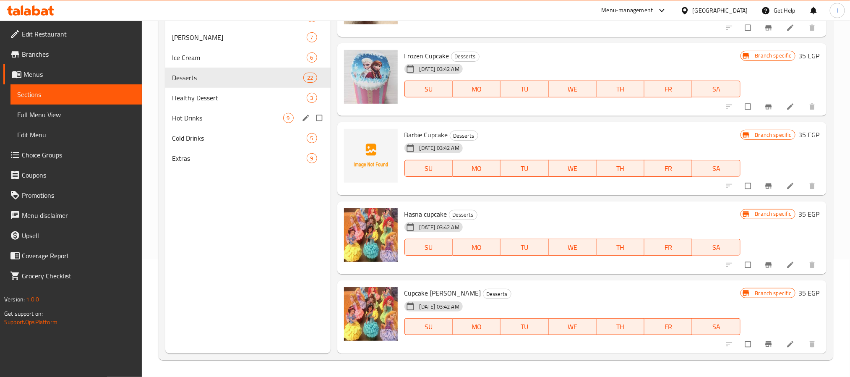
click at [226, 100] on span "Healthy Dessert" at bounding box center [239, 98] width 135 height 10
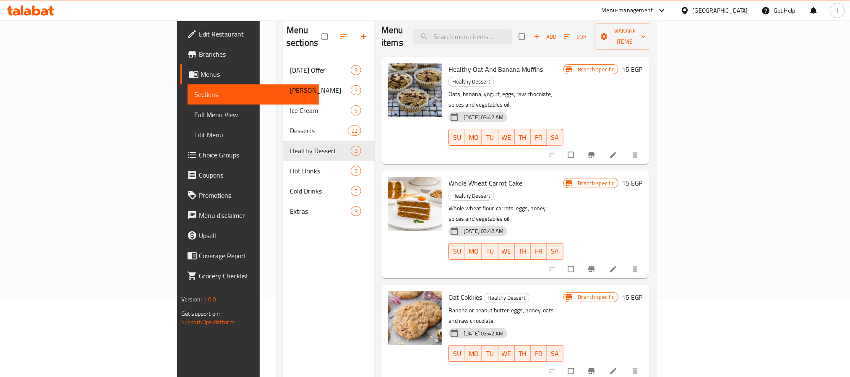
scroll to position [55, 0]
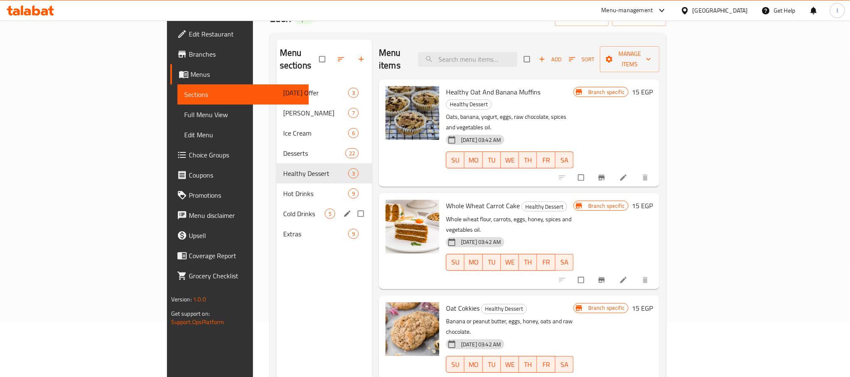
click at [276, 186] on div "Hot Drinks 9" at bounding box center [324, 193] width 96 height 20
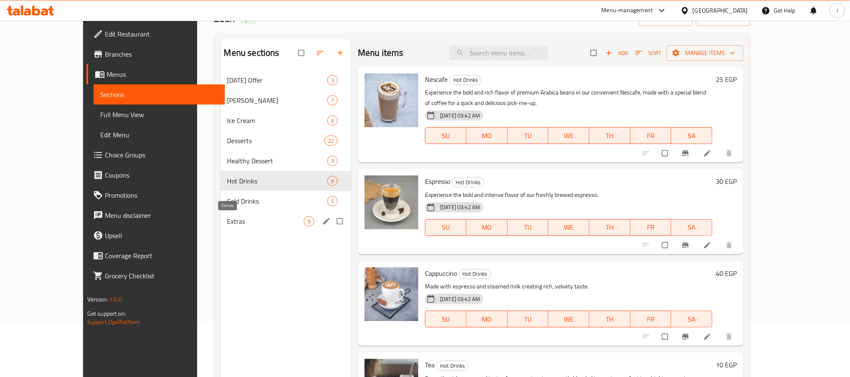
click at [227, 223] on span "Extras" at bounding box center [265, 221] width 76 height 10
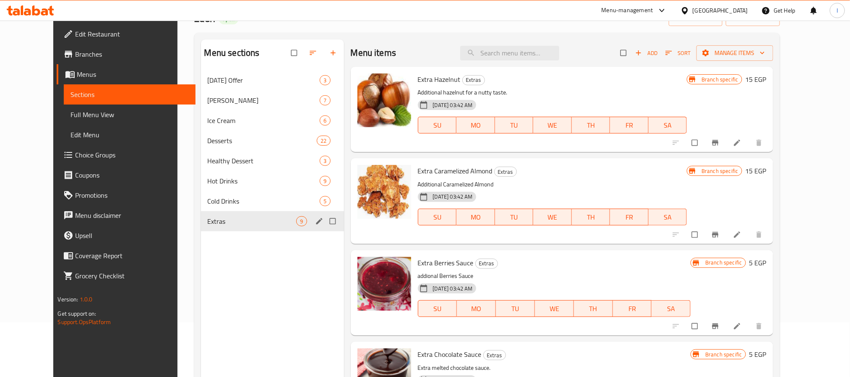
click at [233, 198] on span "Cold Drinks" at bounding box center [264, 201] width 112 height 10
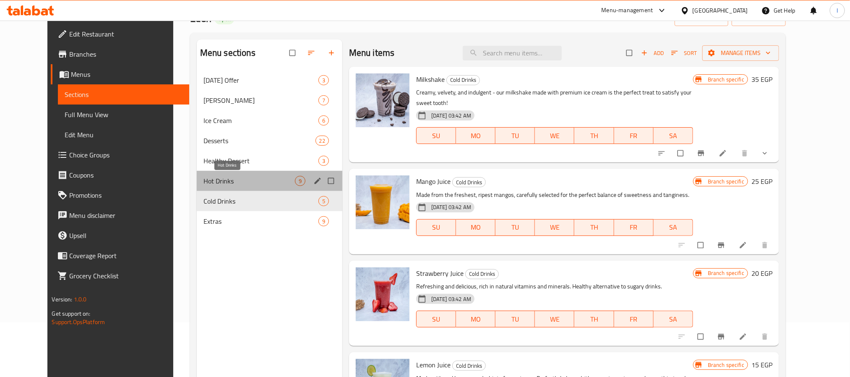
click at [230, 183] on span "Hot Drinks" at bounding box center [248, 181] width 91 height 10
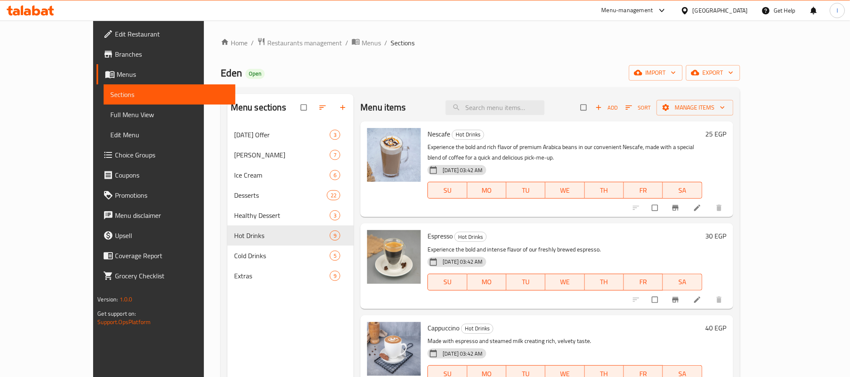
click at [340, 54] on div "Home / Restaurants management / Menus / Sections Eden Open import export Menu s…" at bounding box center [480, 257] width 519 height 440
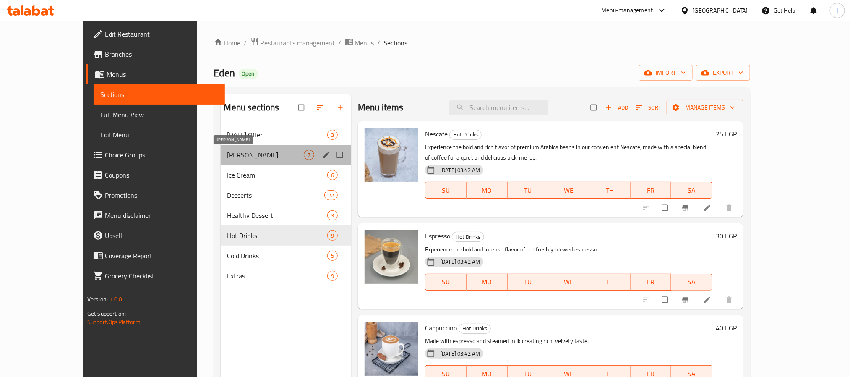
click at [243, 153] on span "[PERSON_NAME]" at bounding box center [265, 155] width 76 height 10
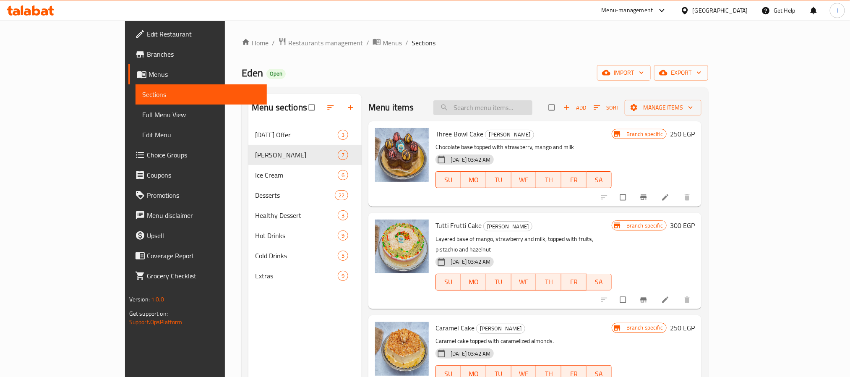
click at [523, 111] on input "search" at bounding box center [482, 107] width 99 height 15
click at [524, 109] on input "search" at bounding box center [482, 107] width 99 height 15
type input "the master"
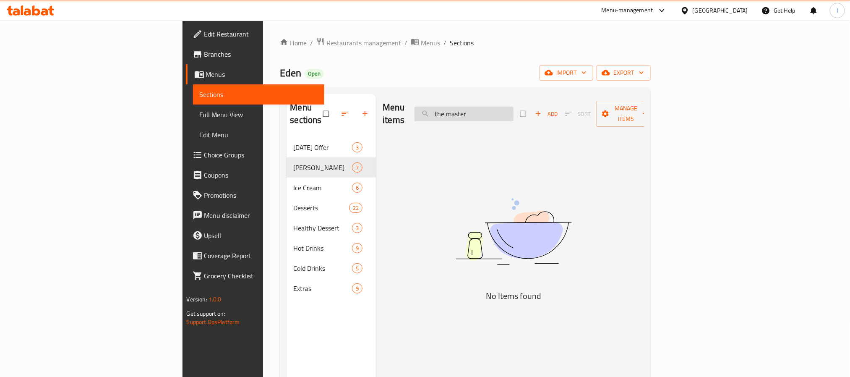
click at [514, 112] on input "the master" at bounding box center [464, 114] width 99 height 15
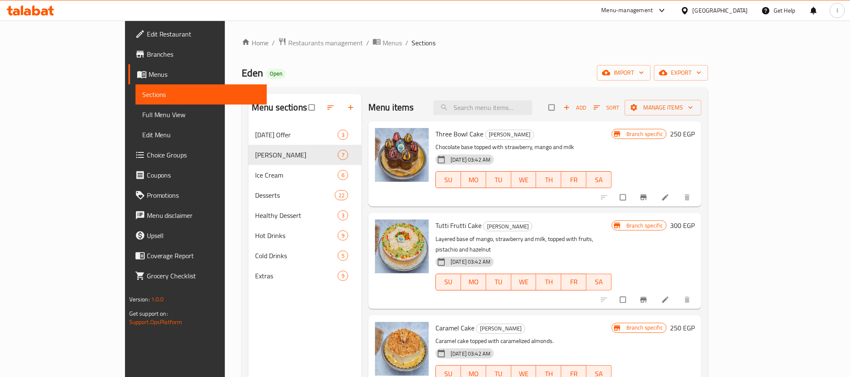
click at [581, 35] on div "Home / Restaurants management / Menus / Sections Eden Open import export Menu s…" at bounding box center [475, 258] width 500 height 474
click at [288, 44] on span "Restaurants management" at bounding box center [325, 43] width 75 height 10
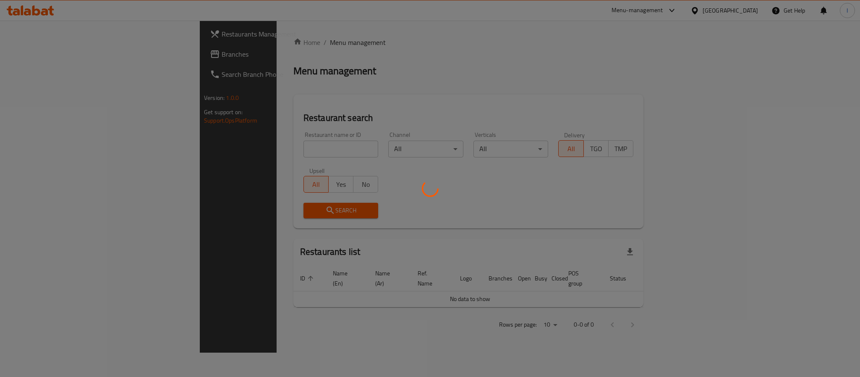
click at [94, 48] on div at bounding box center [430, 188] width 860 height 377
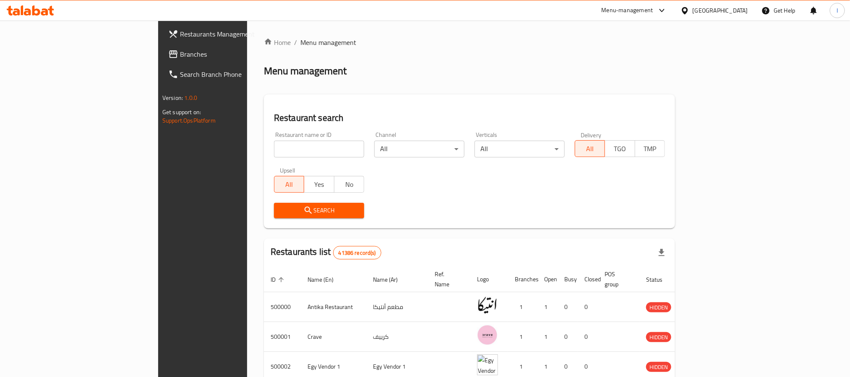
click at [180, 50] on span "Branches" at bounding box center [236, 54] width 113 height 10
